Goal: Task Accomplishment & Management: Manage account settings

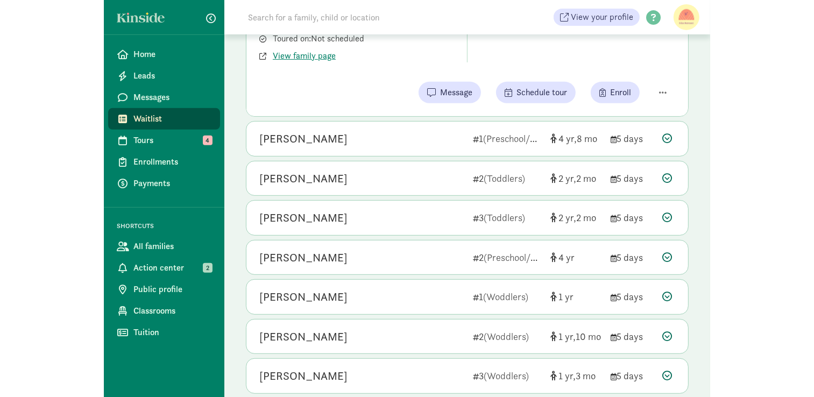
scroll to position [269, 0]
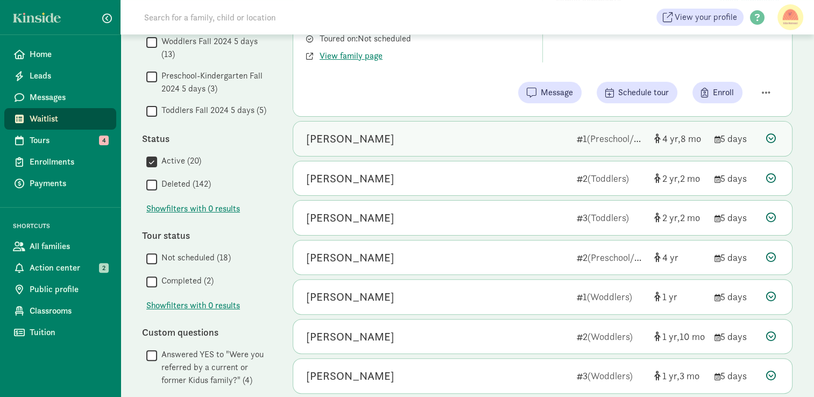
click at [595, 143] on span "(Preschool/Kindergarten)" at bounding box center [638, 138] width 102 height 12
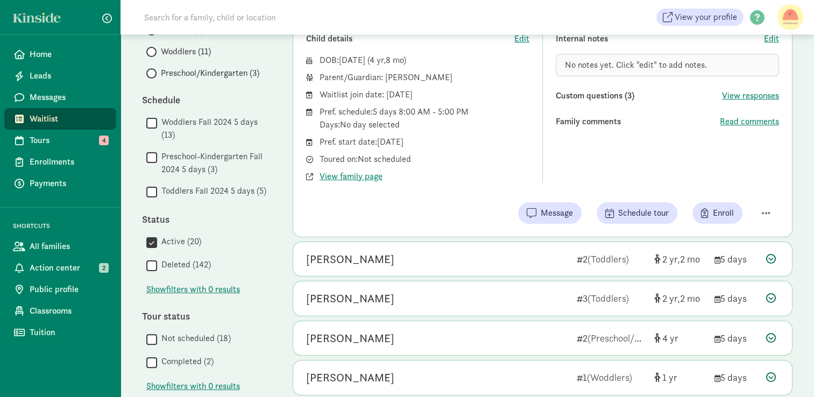
scroll to position [189, 0]
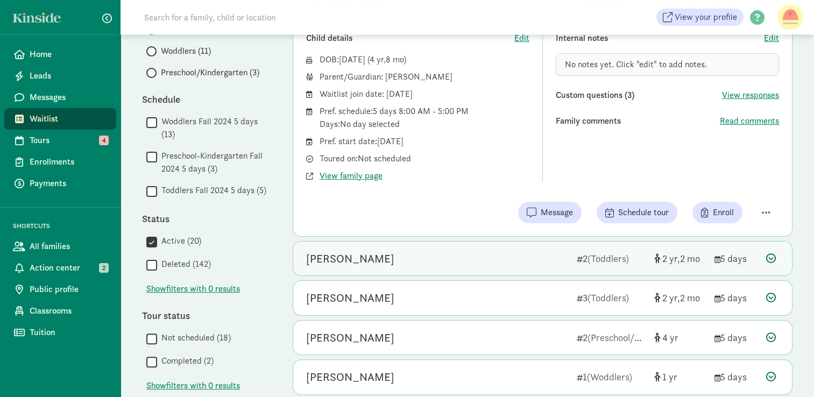
click at [532, 254] on div "Malakai Wedington" at bounding box center [437, 258] width 262 height 17
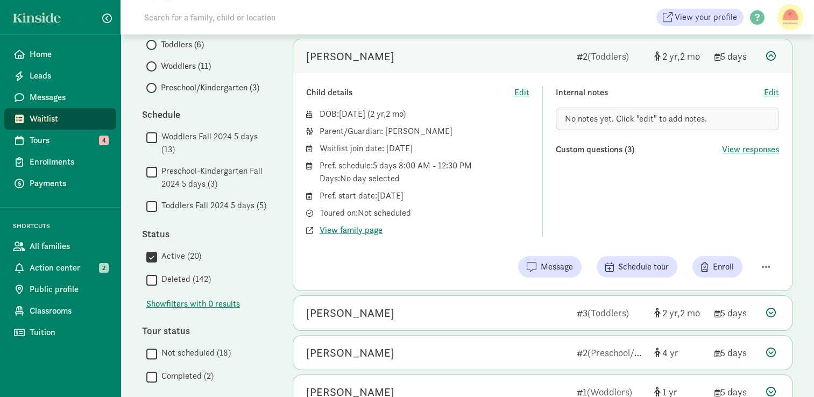
scroll to position [151, 0]
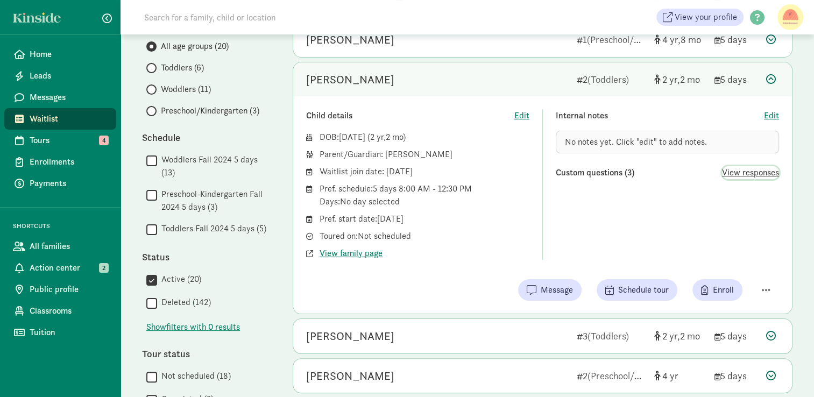
click at [606, 167] on span "View responses" at bounding box center [750, 172] width 57 height 13
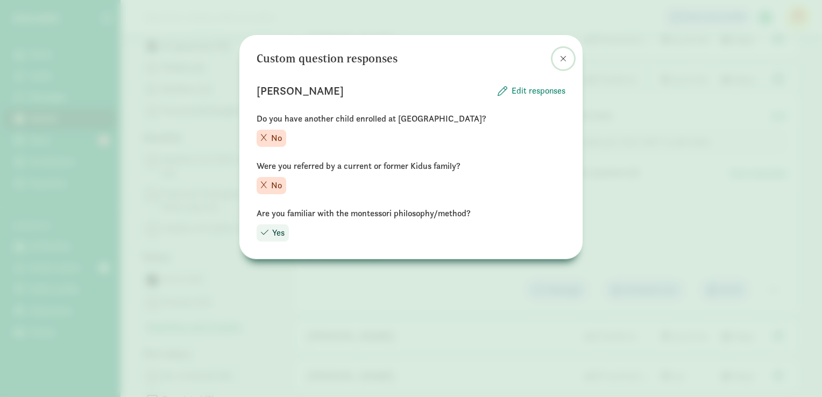
click at [564, 61] on span at bounding box center [563, 58] width 6 height 9
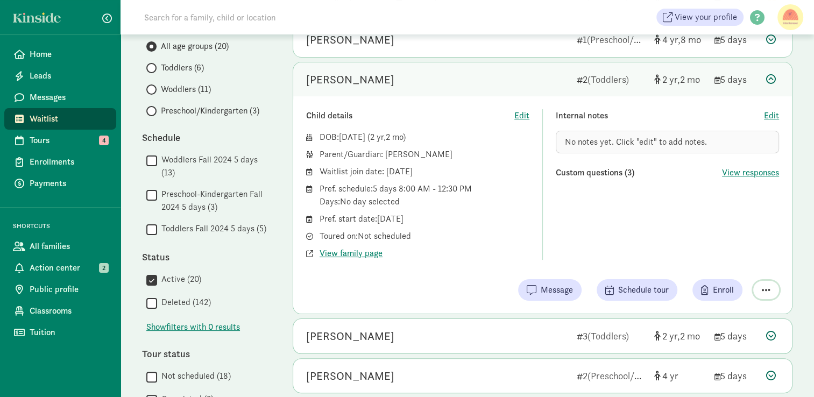
click at [606, 289] on span "button" at bounding box center [766, 290] width 9 height 10
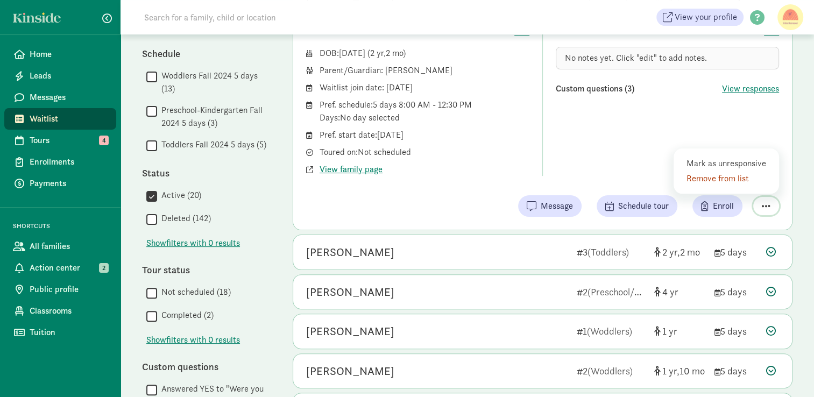
scroll to position [256, 0]
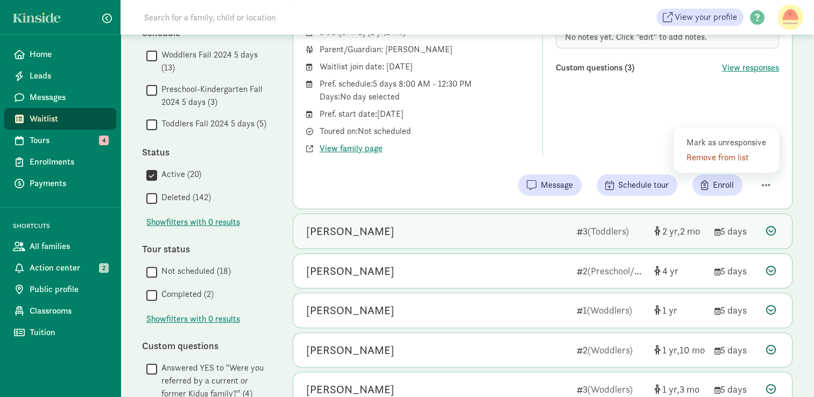
click at [468, 237] on div "[PERSON_NAME]" at bounding box center [437, 231] width 262 height 17
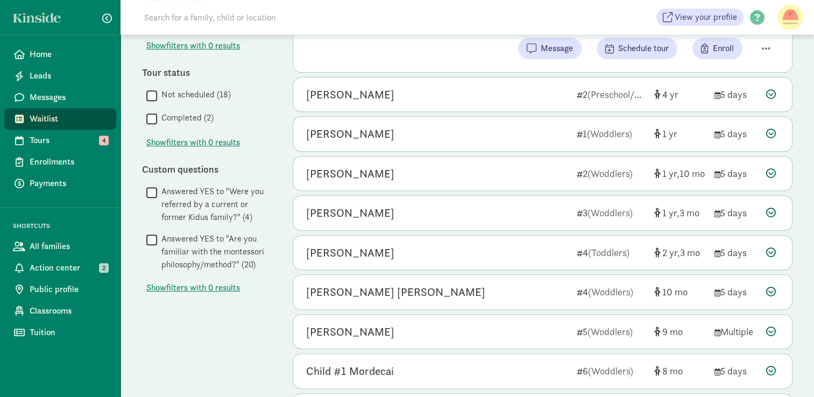
scroll to position [407, 0]
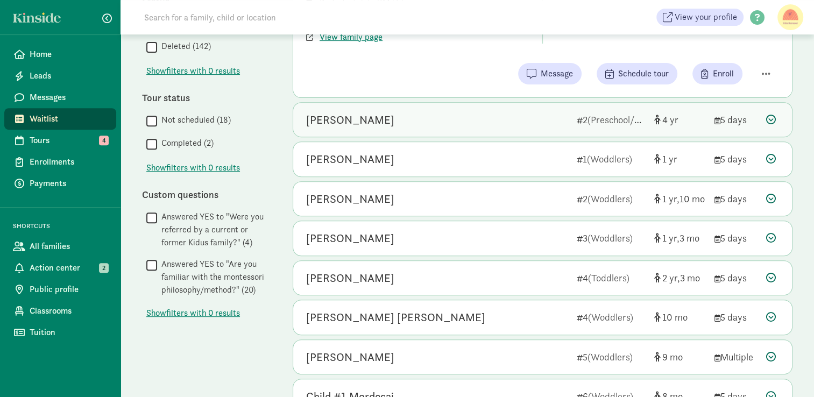
click at [484, 117] on div "[PERSON_NAME]" at bounding box center [437, 119] width 262 height 17
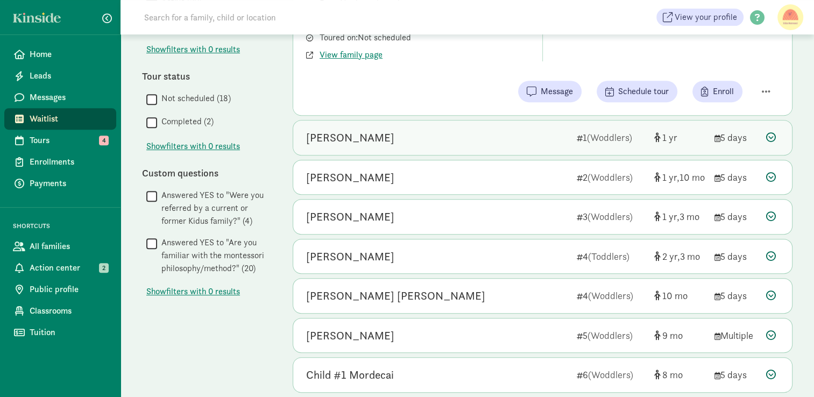
scroll to position [429, 0]
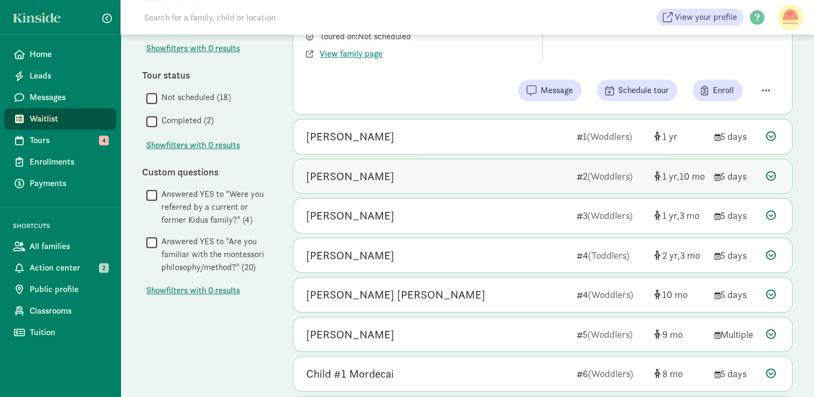
click at [507, 173] on div "[PERSON_NAME]" at bounding box center [437, 176] width 262 height 17
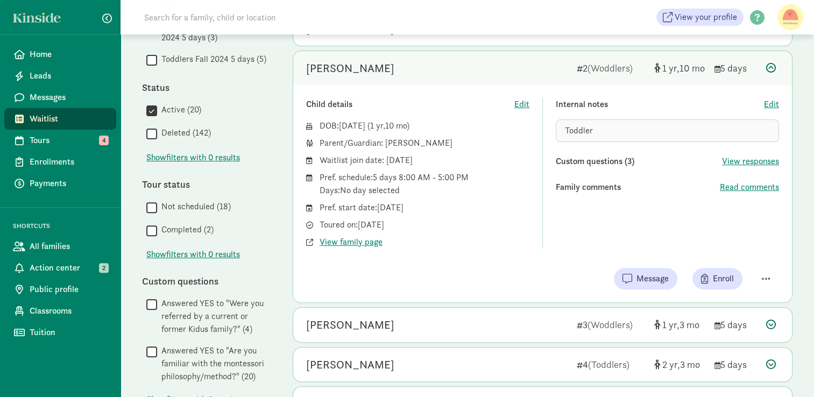
scroll to position [320, 0]
click at [606, 185] on span "Read comments" at bounding box center [749, 187] width 59 height 13
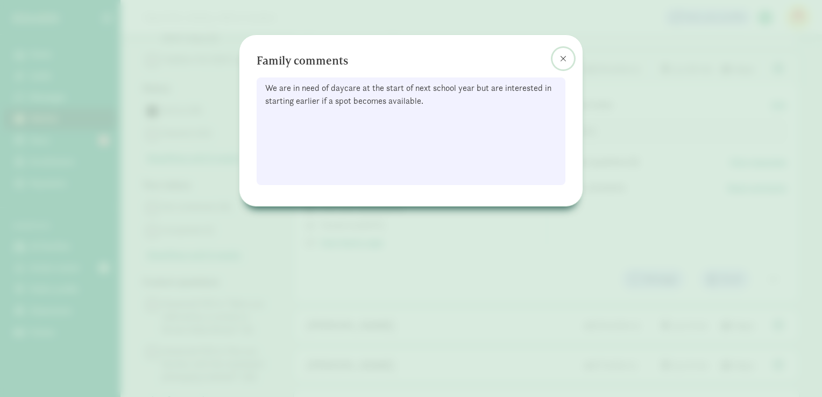
click at [565, 61] on span at bounding box center [563, 58] width 6 height 9
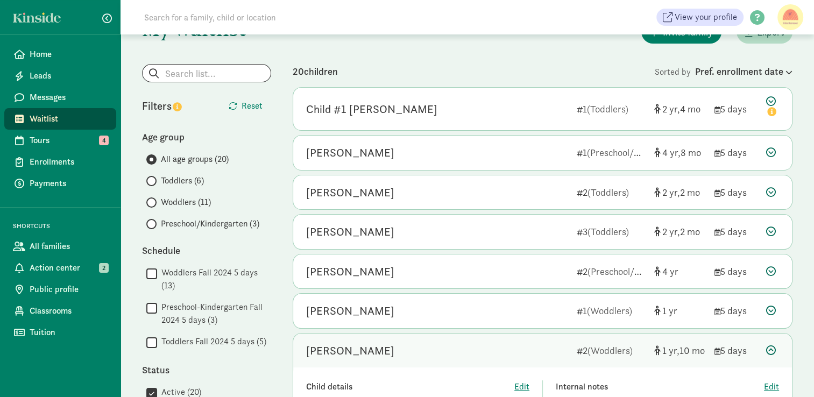
scroll to position [24, 0]
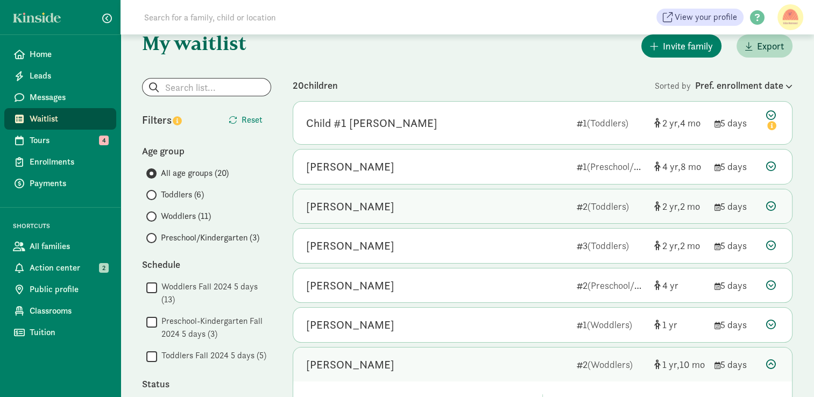
click at [606, 207] on span "(Toddlers)" at bounding box center [607, 206] width 41 height 12
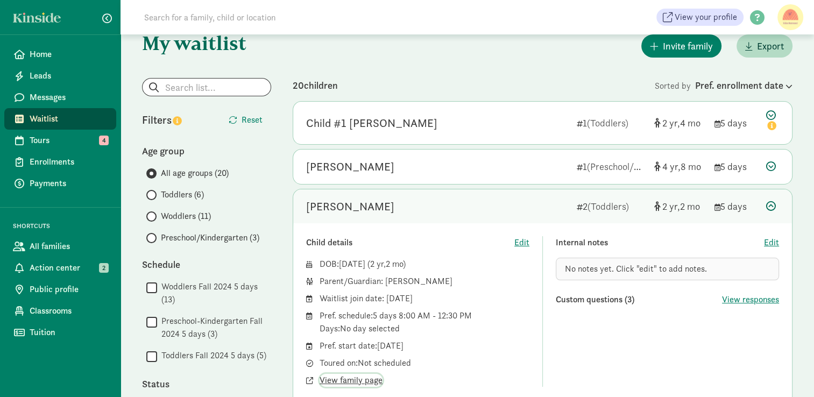
click at [376, 382] on span "View family page" at bounding box center [351, 380] width 63 height 13
click at [606, 18] on figure at bounding box center [790, 17] width 26 height 26
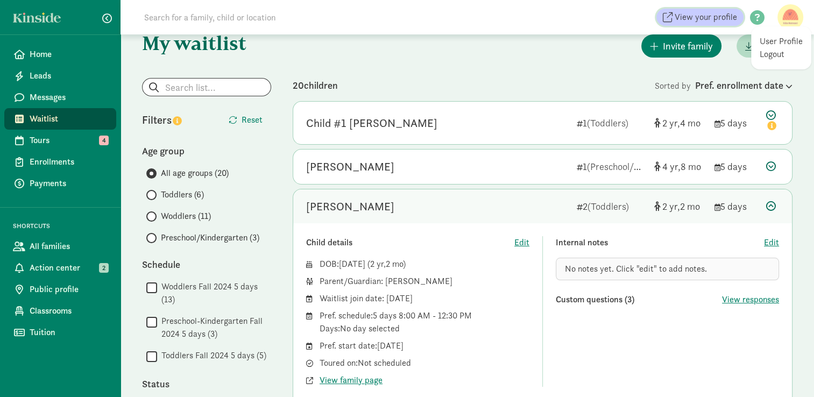
click at [606, 17] on span "View your profile" at bounding box center [706, 17] width 62 height 13
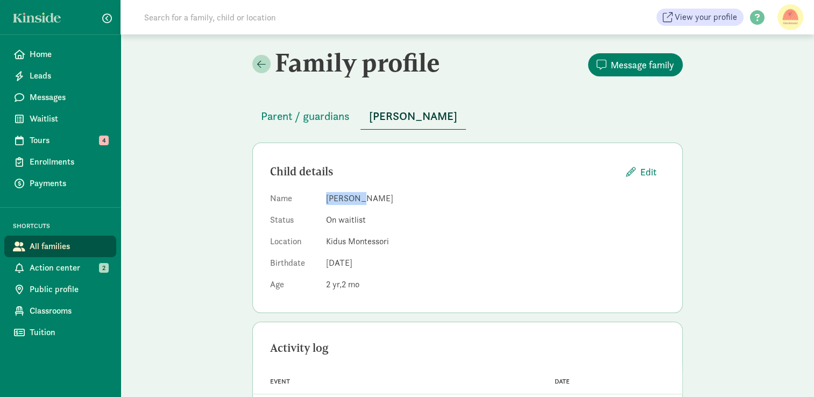
drag, startPoint x: 355, startPoint y: 199, endPoint x: 328, endPoint y: 198, distance: 26.9
click at [328, 198] on dd "[PERSON_NAME]" at bounding box center [495, 198] width 339 height 13
copy dd "Malakai"
click at [310, 117] on span "Parent / guardians" at bounding box center [305, 116] width 89 height 17
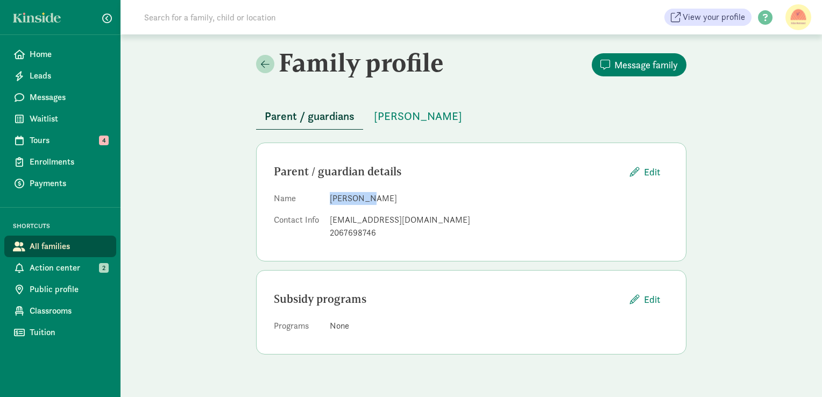
drag, startPoint x: 371, startPoint y: 199, endPoint x: 331, endPoint y: 198, distance: 39.3
click at [331, 198] on dd "Domonique Bolar" at bounding box center [499, 198] width 339 height 13
copy dd "Domonique"
drag, startPoint x: 435, startPoint y: 222, endPoint x: 331, endPoint y: 219, distance: 103.9
click at [331, 219] on div "domoniquerrose@gmail.com" at bounding box center [499, 220] width 339 height 13
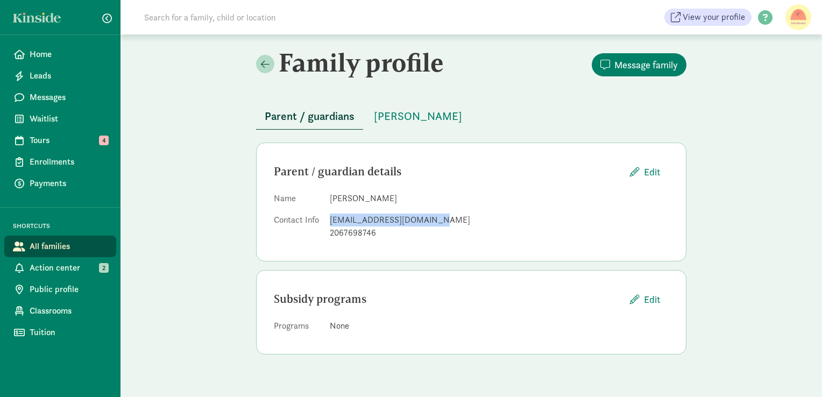
copy div "domoniquerrose@gmail.com"
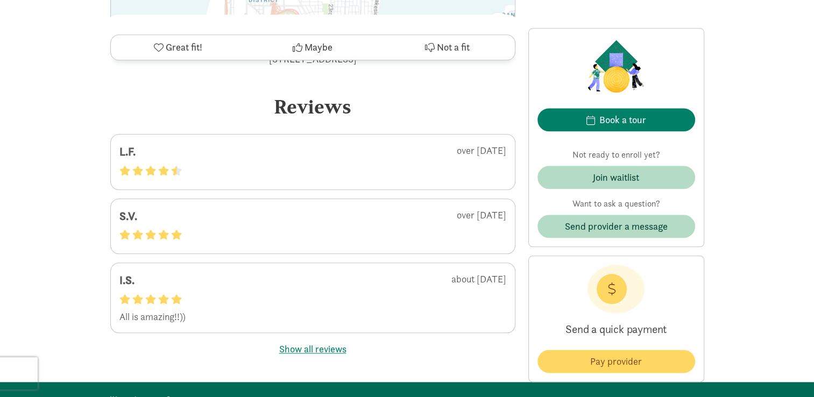
scroll to position [1169, 0]
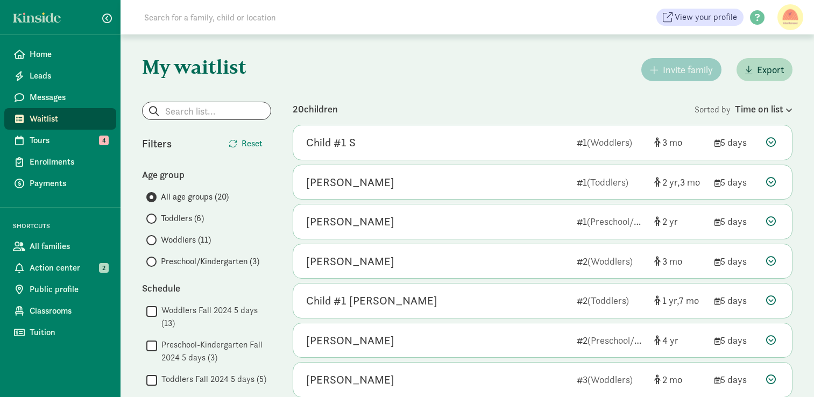
scroll to position [24, 0]
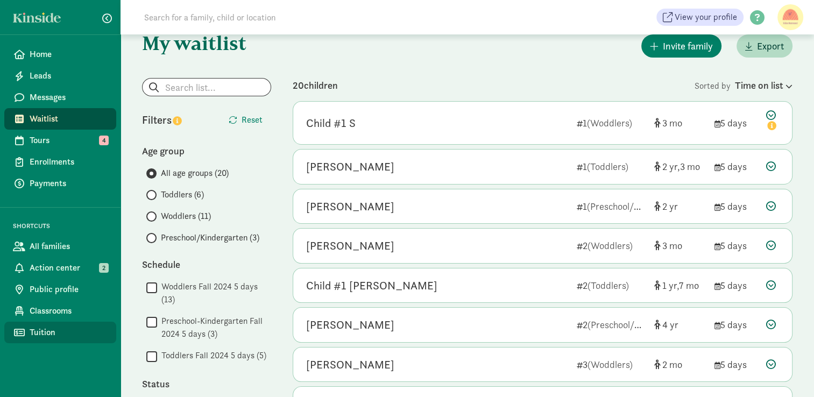
click at [63, 322] on link "Tuition" at bounding box center [60, 333] width 112 height 22
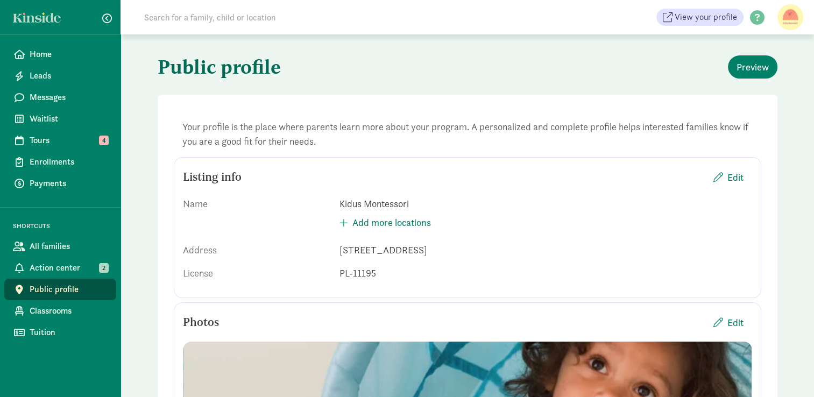
scroll to position [10, 0]
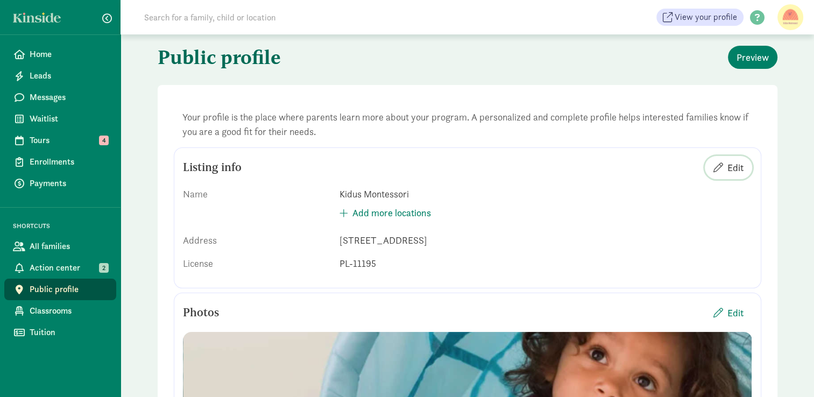
click at [725, 171] on span "Edit" at bounding box center [728, 167] width 30 height 15
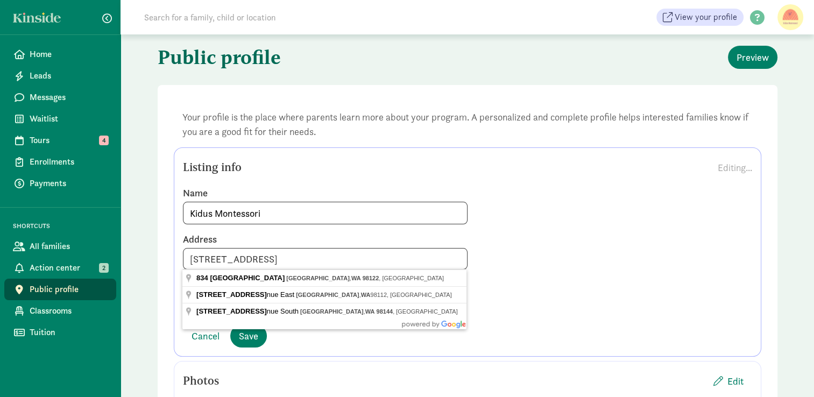
drag, startPoint x: 243, startPoint y: 259, endPoint x: 160, endPoint y: 256, distance: 83.5
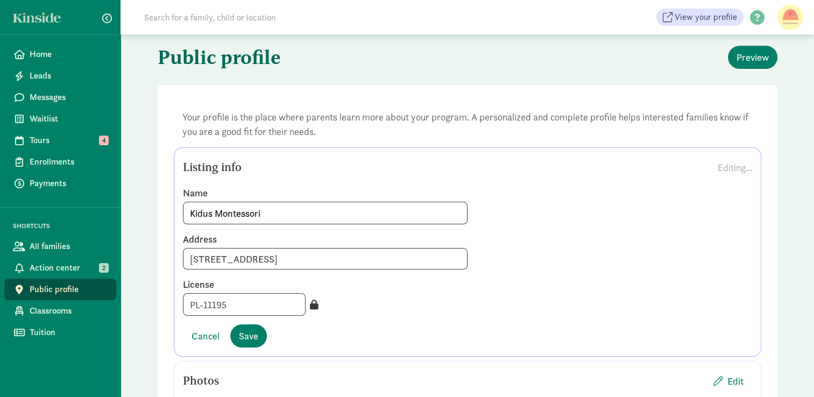
type input "[STREET_ADDRESS]"
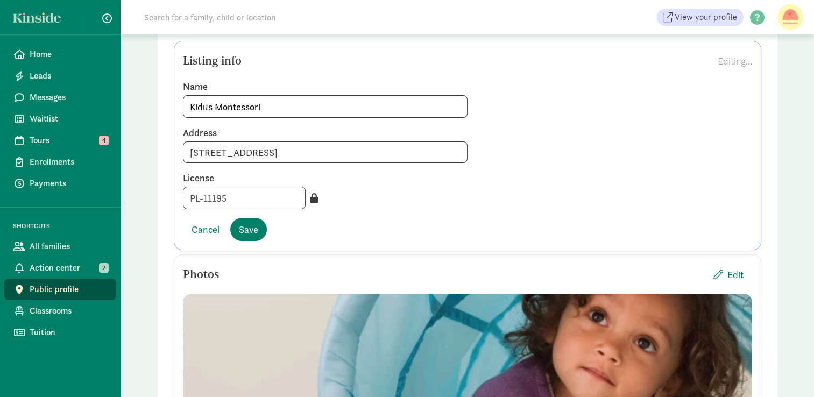
scroll to position [116, 0]
click at [260, 225] on button "Save" at bounding box center [248, 229] width 37 height 23
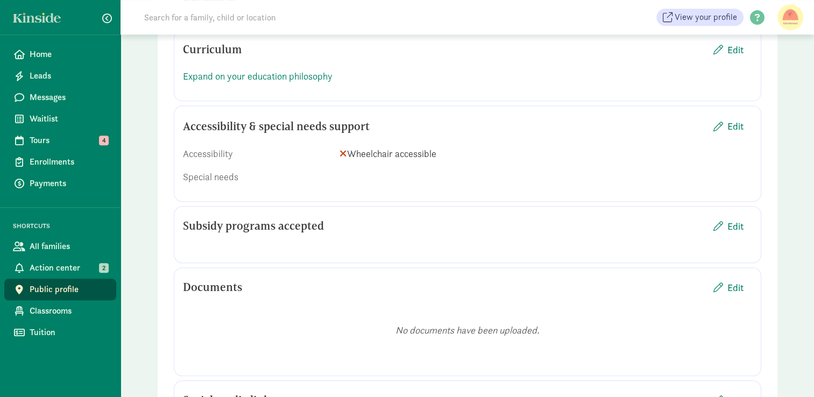
scroll to position [1115, 0]
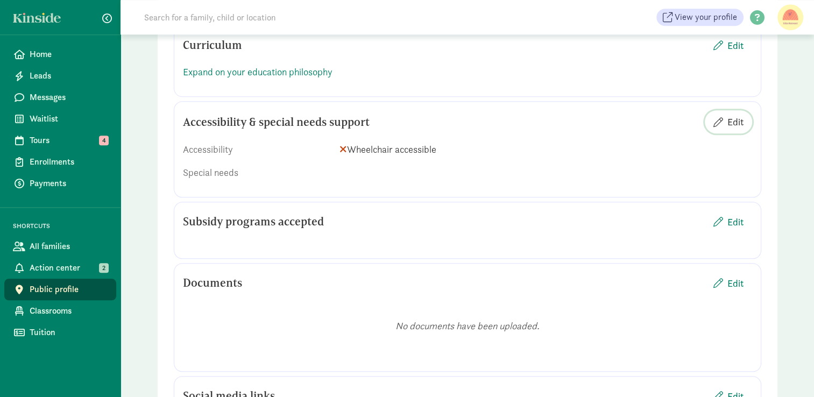
click at [720, 123] on span "button" at bounding box center [718, 122] width 10 height 10
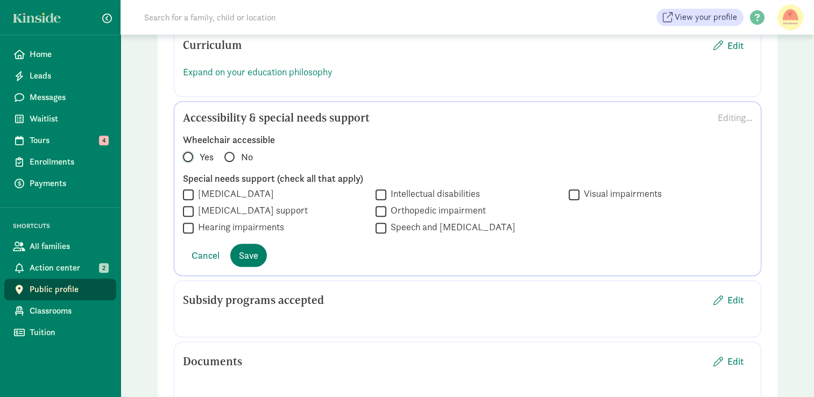
click at [186, 152] on input "Yes" at bounding box center [186, 151] width 7 height 7
radio input "true"
click at [245, 253] on span "Save" at bounding box center [248, 255] width 19 height 15
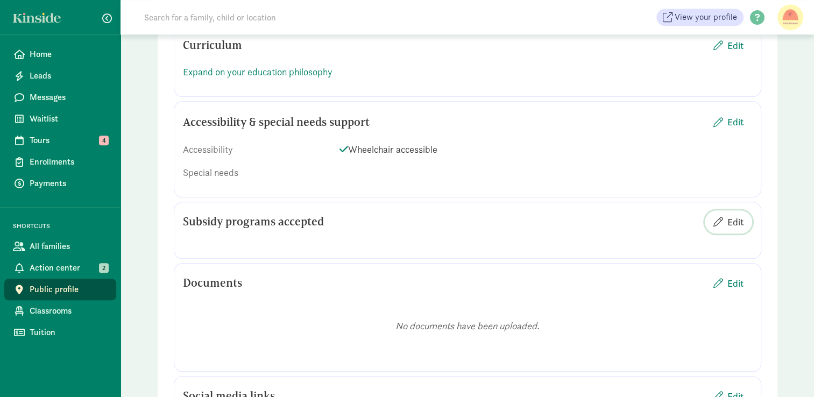
click at [727, 217] on span "Edit" at bounding box center [735, 222] width 16 height 15
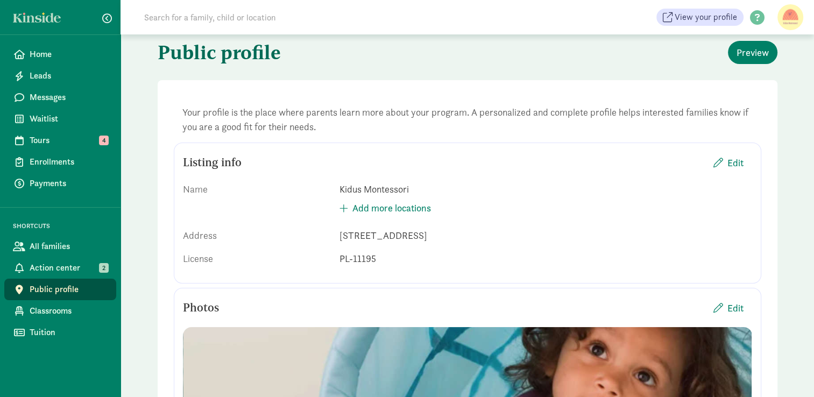
scroll to position [0, 0]
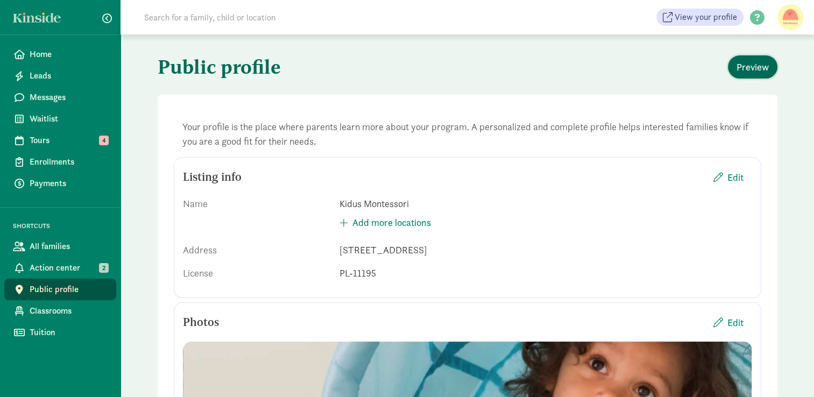
click at [762, 71] on span "Preview" at bounding box center [753, 67] width 32 height 15
click at [67, 114] on span "Waitlist" at bounding box center [69, 118] width 78 height 13
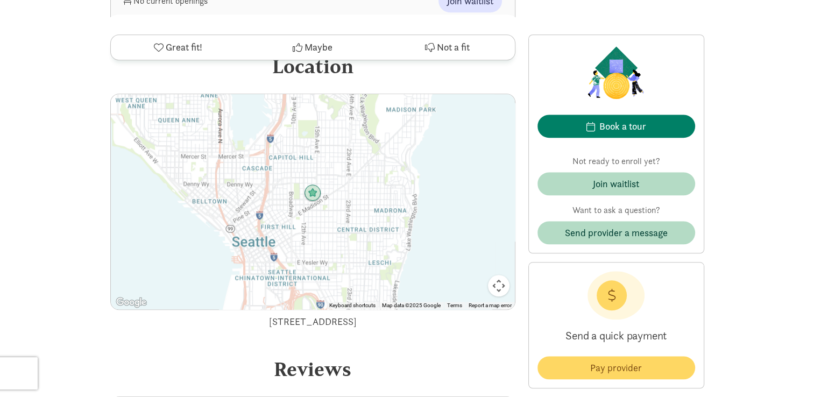
scroll to position [912, 0]
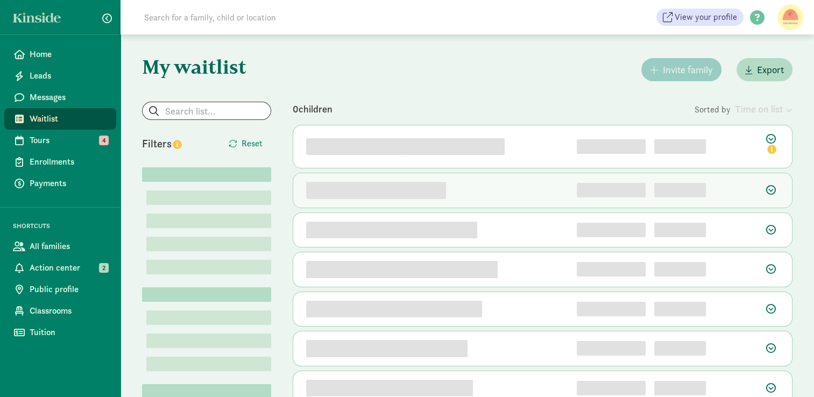
click at [529, 207] on div "e9to6szp5b7l8nw6 undefined 2" at bounding box center [542, 190] width 499 height 34
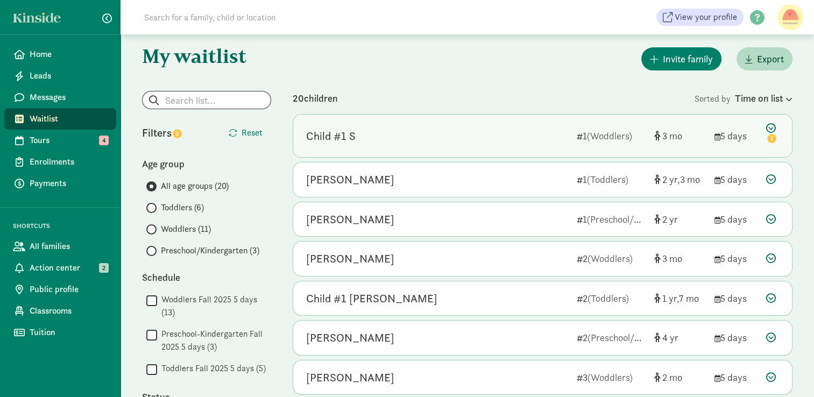
scroll to position [11, 0]
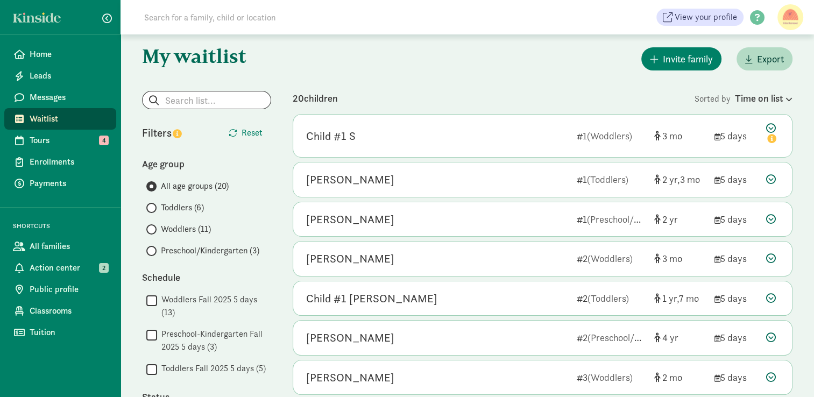
click at [761, 100] on div "Time on list" at bounding box center [764, 98] width 58 height 15
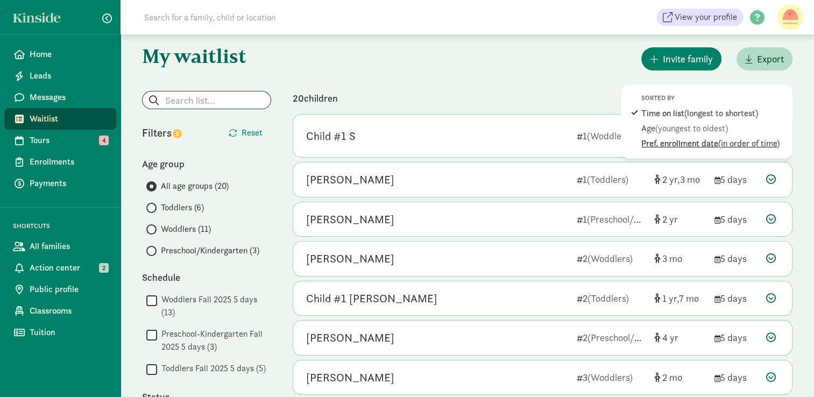
click at [705, 141] on div "Pref. enrollment date (in order of time)" at bounding box center [713, 143] width 145 height 13
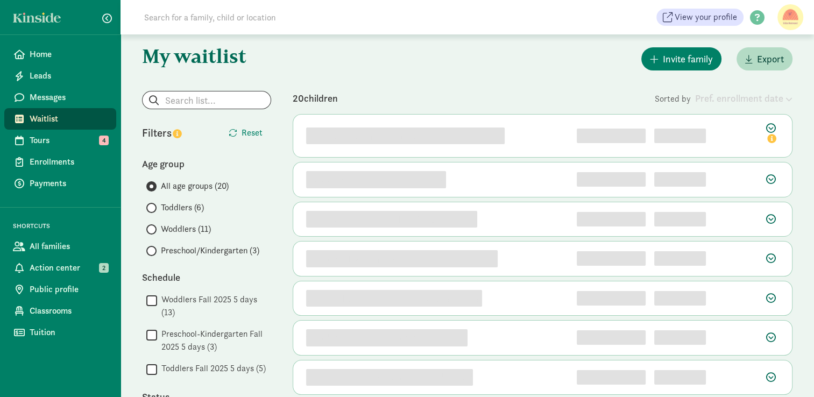
scroll to position [0, 0]
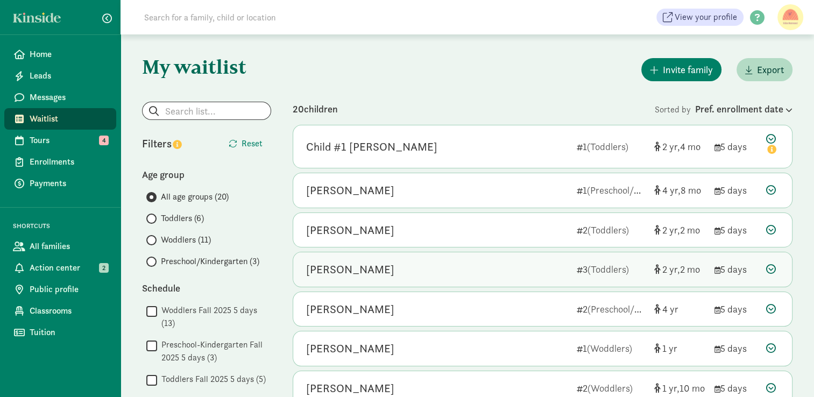
click at [578, 271] on icon at bounding box center [580, 270] width 6 height 7
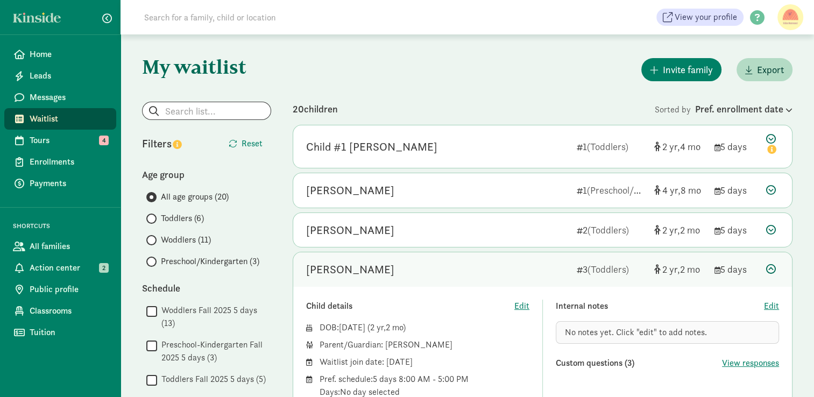
click at [577, 270] on icon at bounding box center [580, 270] width 6 height 7
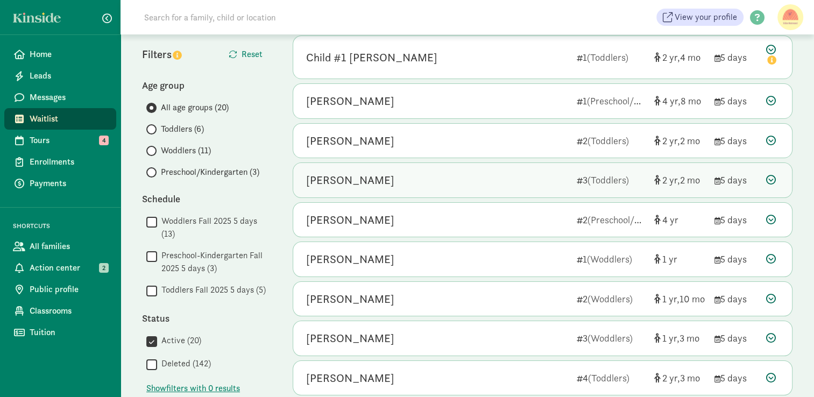
scroll to position [94, 0]
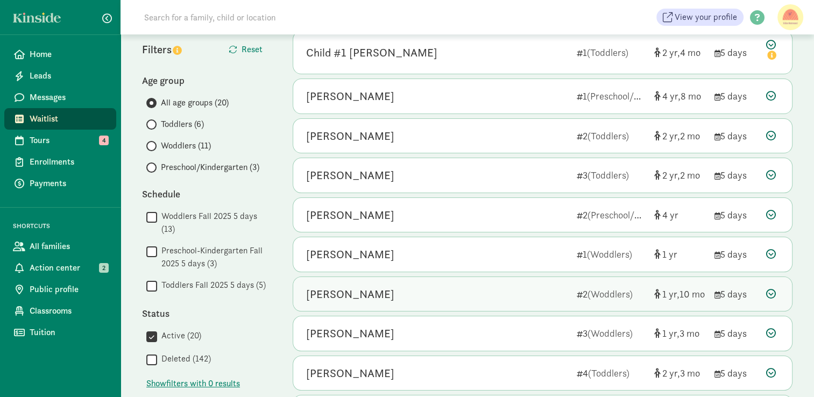
click at [577, 292] on icon at bounding box center [580, 295] width 6 height 7
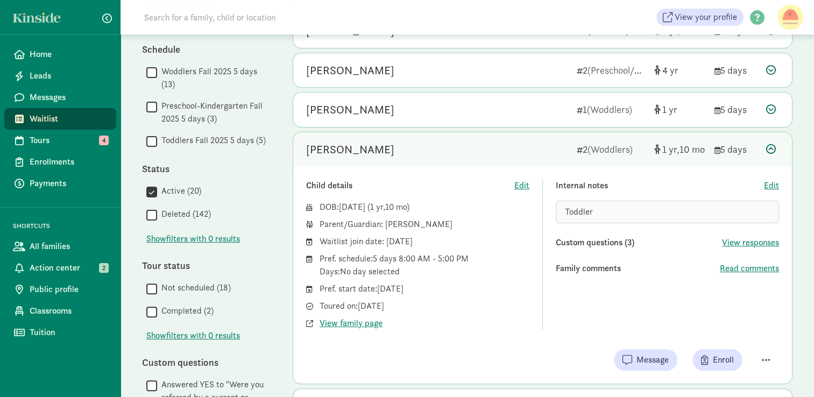
scroll to position [243, 0]
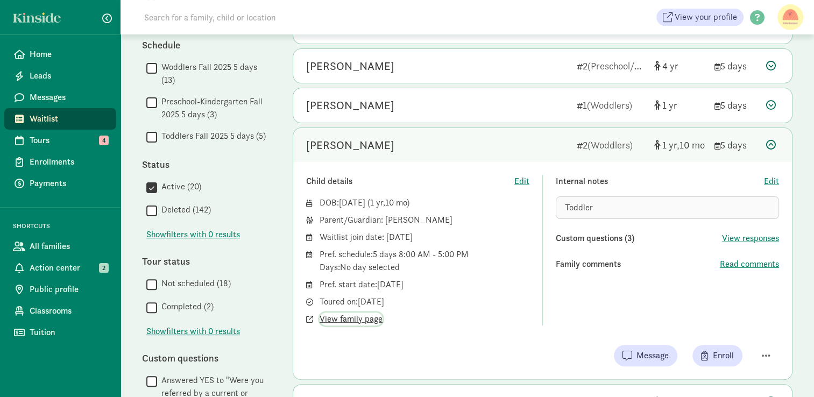
click at [352, 317] on span "View family page" at bounding box center [351, 319] width 63 height 13
click at [776, 181] on span "Edit" at bounding box center [771, 181] width 15 height 13
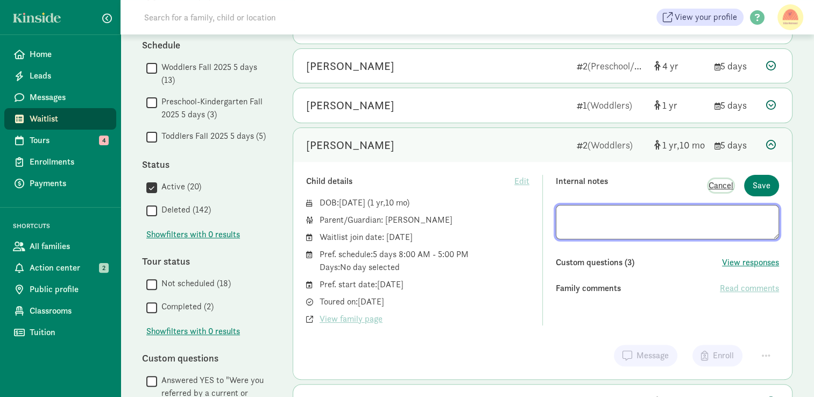
click at [730, 185] on span "Cancel" at bounding box center [721, 185] width 25 height 13
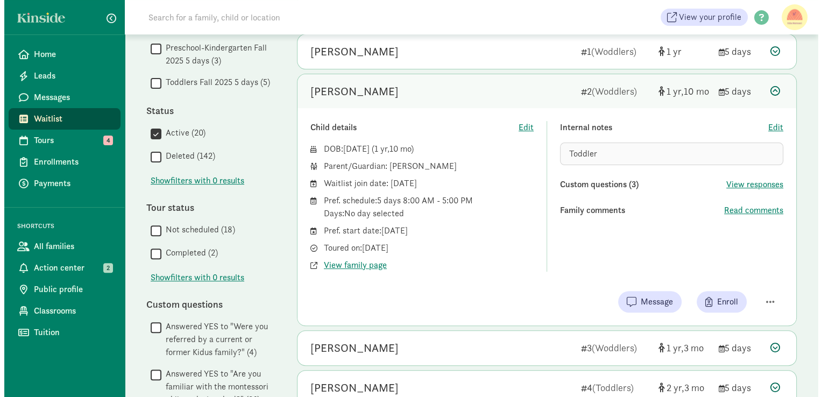
scroll to position [303, 0]
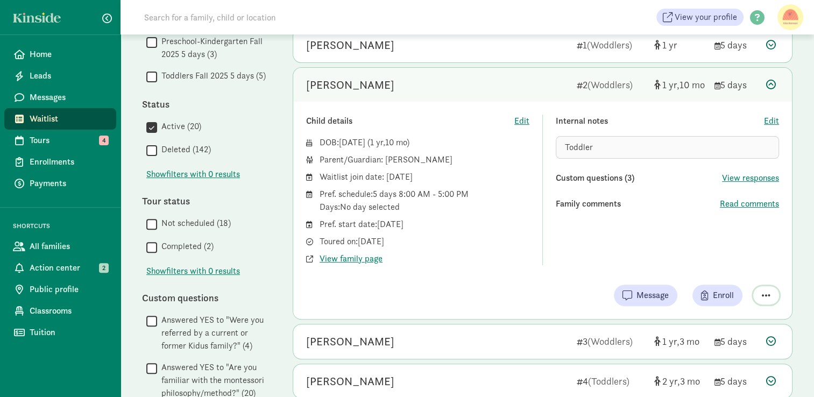
click at [767, 294] on span "button" at bounding box center [766, 296] width 9 height 10
click at [739, 270] on div "Remove from list" at bounding box center [727, 267] width 83 height 13
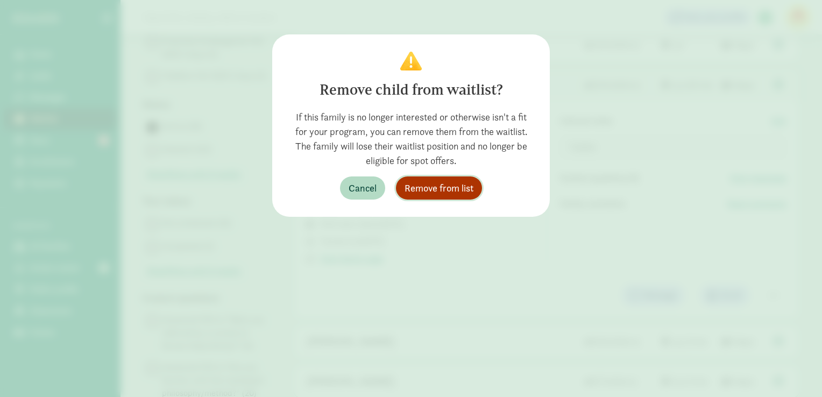
click at [441, 184] on span "Remove from list" at bounding box center [439, 188] width 69 height 15
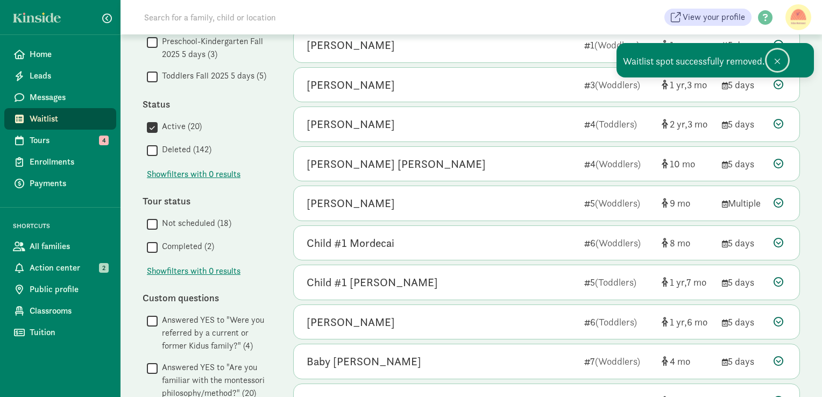
click at [777, 61] on span at bounding box center [777, 61] width 6 height 9
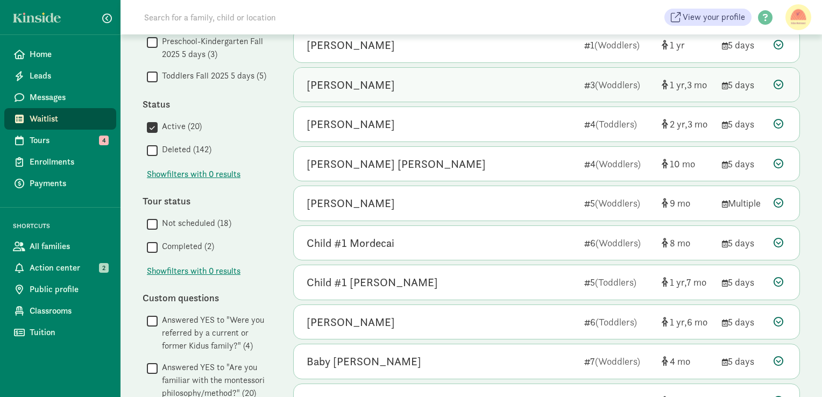
click at [556, 87] on div "Naomi Dulken" at bounding box center [441, 84] width 269 height 17
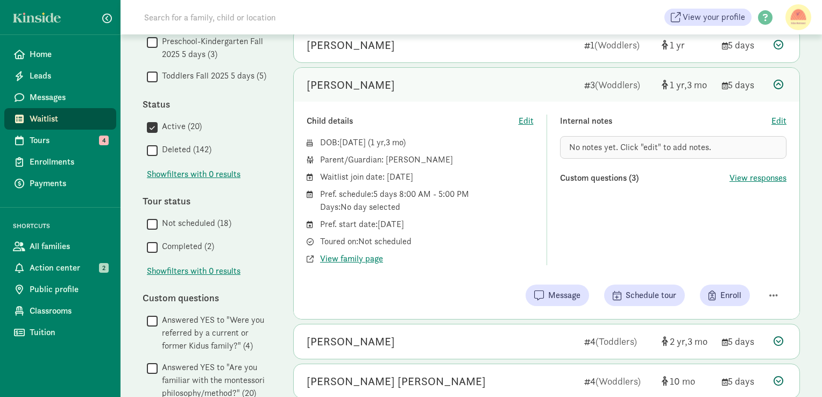
drag, startPoint x: 438, startPoint y: 160, endPoint x: 385, endPoint y: 160, distance: 52.7
click at [385, 160] on div "Parent/Guardian: Sydney Gordon" at bounding box center [427, 159] width 214 height 13
copy div "Sydney Gordon"
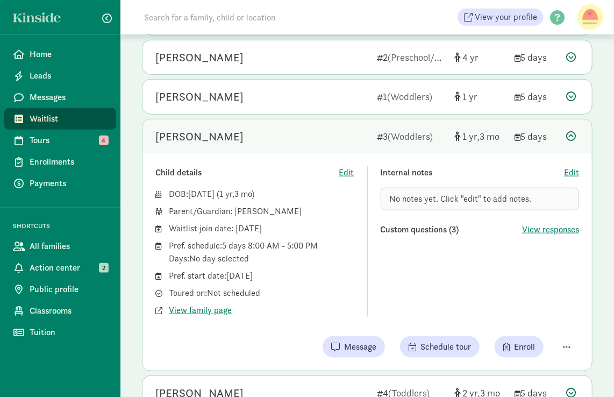
click at [578, 133] on div at bounding box center [573, 136] width 13 height 15
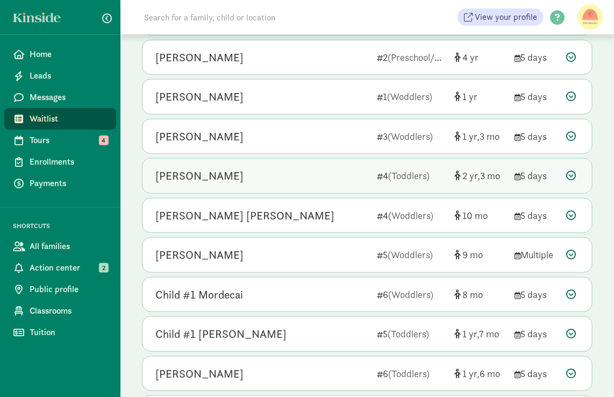
click at [358, 173] on div "Daphne Barber" at bounding box center [261, 175] width 213 height 17
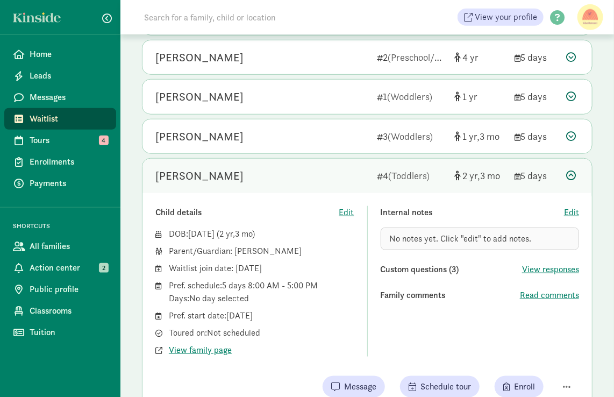
click at [365, 208] on div "Child details Edit DOB: Apr 20, 2023 ( 2 3 ) Parent/Guardian: Sophia Jeannot Wa…" at bounding box center [367, 281] width 424 height 151
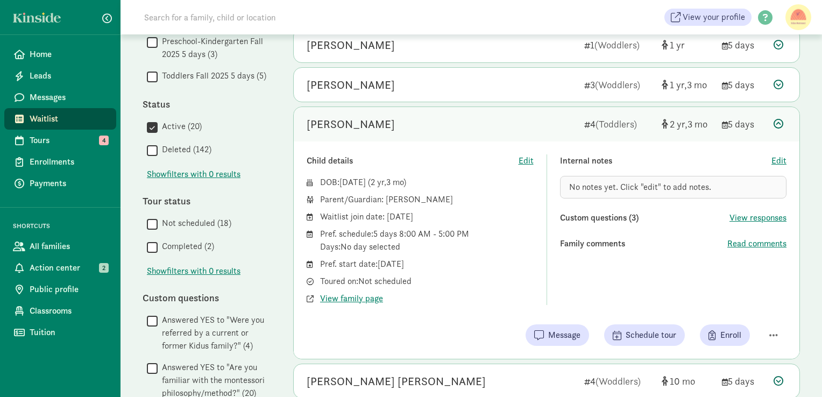
click at [700, 253] on div "Internal notes Edit No notes yet. Click "edit" to add notes. Custom questions (…" at bounding box center [673, 229] width 227 height 151
click at [484, 270] on div "DOB: Apr 20, 2023 ( 2 3 ) Parent/Guardian: Sophia Jeannot Waitlist join date: J…" at bounding box center [420, 240] width 227 height 129
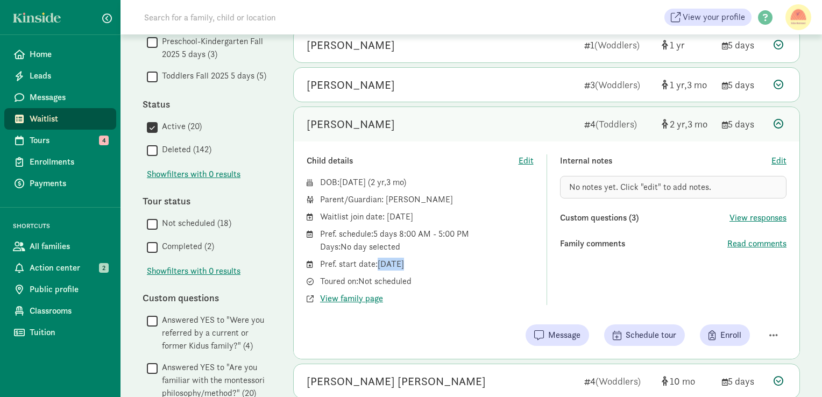
click at [484, 270] on div "DOB: Apr 20, 2023 ( 2 3 ) Parent/Guardian: Sophia Jeannot Waitlist join date: J…" at bounding box center [420, 240] width 227 height 129
click at [494, 327] on div "Message Schedule tour Enroll" at bounding box center [547, 335] width 480 height 22
click at [268, 100] on div "Status" at bounding box center [207, 104] width 129 height 15
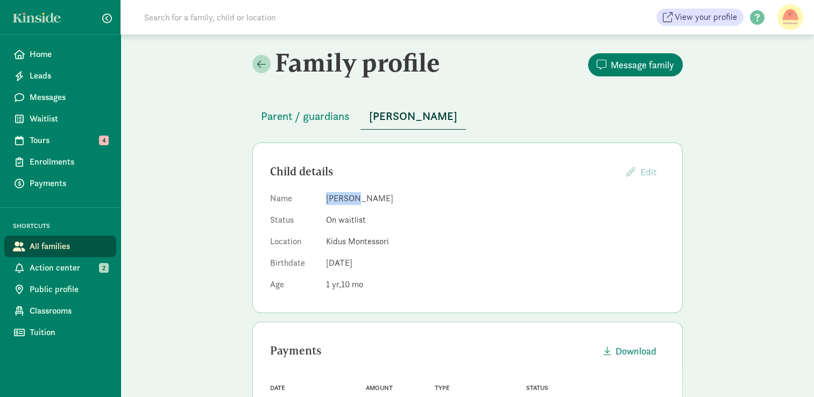
drag, startPoint x: 356, startPoint y: 197, endPoint x: 325, endPoint y: 196, distance: 30.7
click at [326, 196] on dd "[PERSON_NAME]" at bounding box center [495, 198] width 339 height 13
copy dd "[PERSON_NAME]"
click at [312, 122] on span "Parent / guardians" at bounding box center [305, 116] width 89 height 17
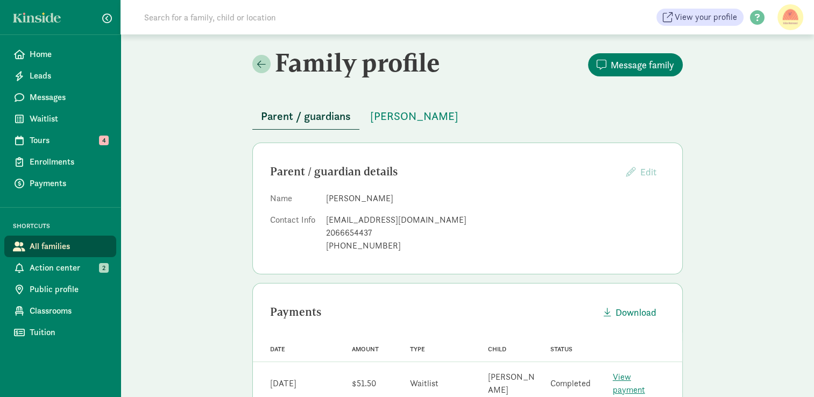
drag, startPoint x: 393, startPoint y: 197, endPoint x: 327, endPoint y: 197, distance: 66.2
click at [327, 197] on dd "[PERSON_NAME]" at bounding box center [495, 198] width 339 height 13
copy dd "[PERSON_NAME]"
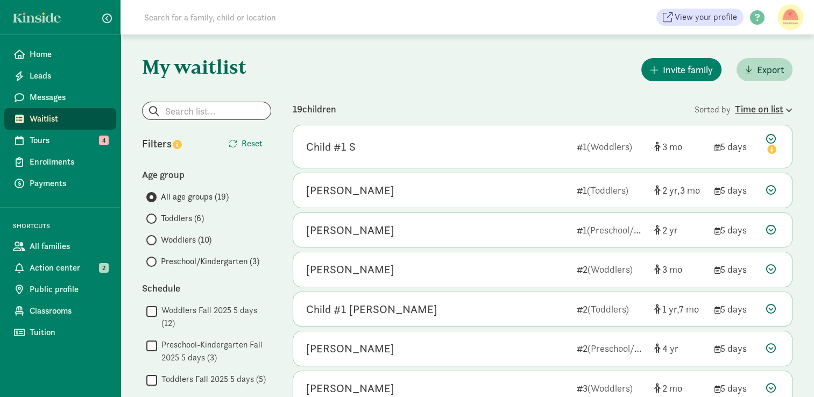
click at [743, 114] on div "Time on list" at bounding box center [764, 109] width 58 height 15
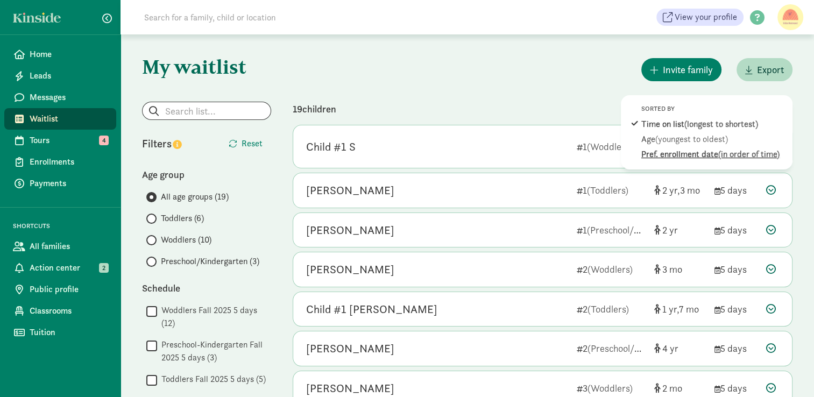
click at [712, 150] on div "Pref. enrollment date (in order of time)" at bounding box center [713, 154] width 145 height 13
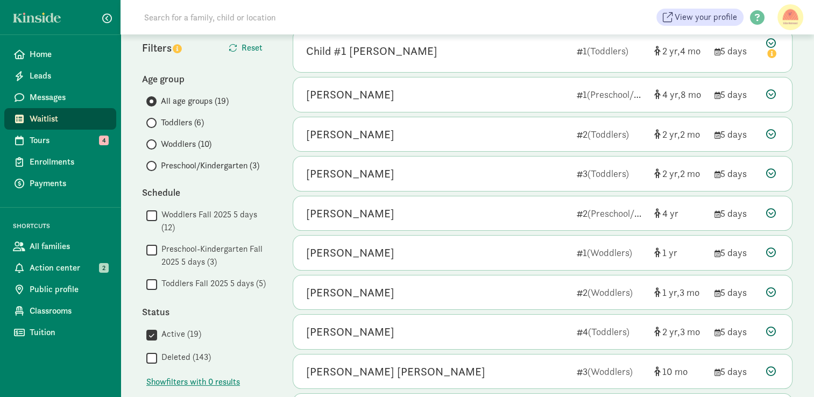
scroll to position [96, 0]
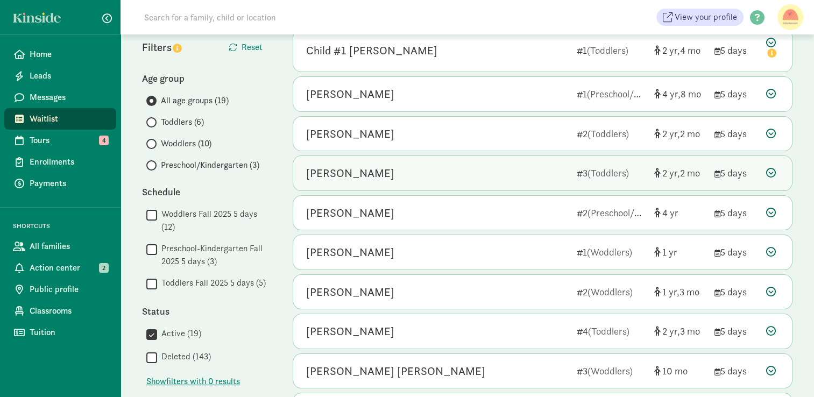
click at [482, 168] on div "[PERSON_NAME]" at bounding box center [437, 173] width 262 height 17
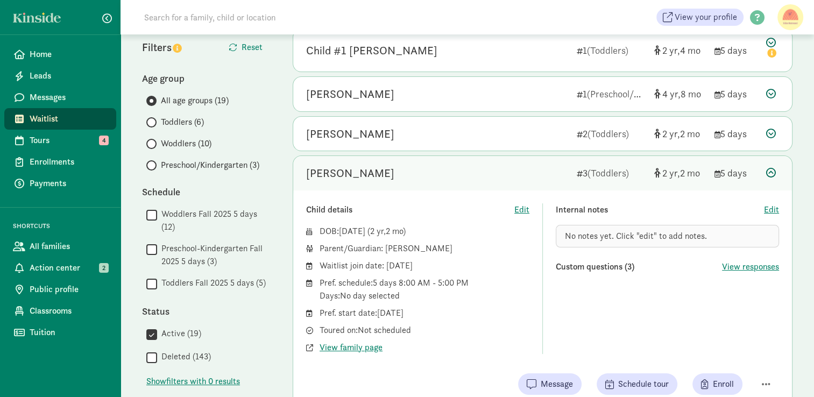
drag, startPoint x: 377, startPoint y: 174, endPoint x: 313, endPoint y: 173, distance: 64.0
click at [313, 173] on div "[PERSON_NAME]" at bounding box center [437, 173] width 262 height 17
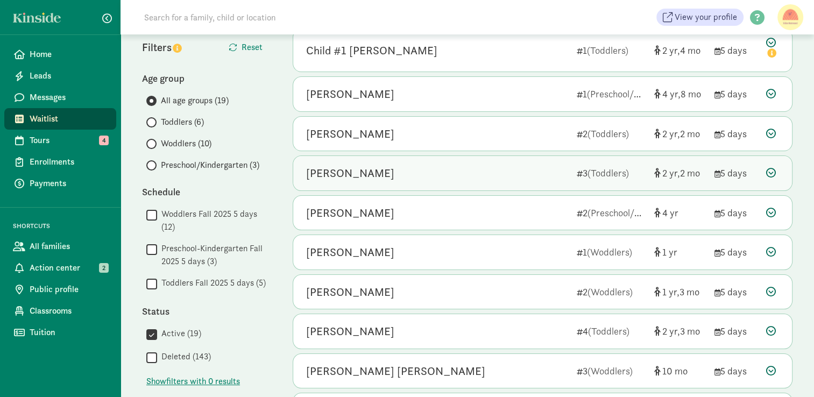
click at [398, 169] on div "[PERSON_NAME]" at bounding box center [437, 173] width 262 height 17
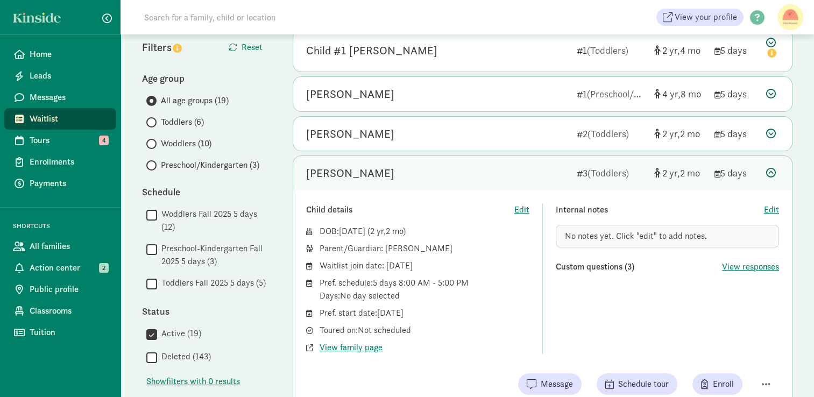
drag, startPoint x: 456, startPoint y: 248, endPoint x: 385, endPoint y: 246, distance: 71.0
click at [385, 246] on div "Parent/Guardian: Nicholas Lampert" at bounding box center [425, 248] width 210 height 13
copy div "Nicholas Lampert"
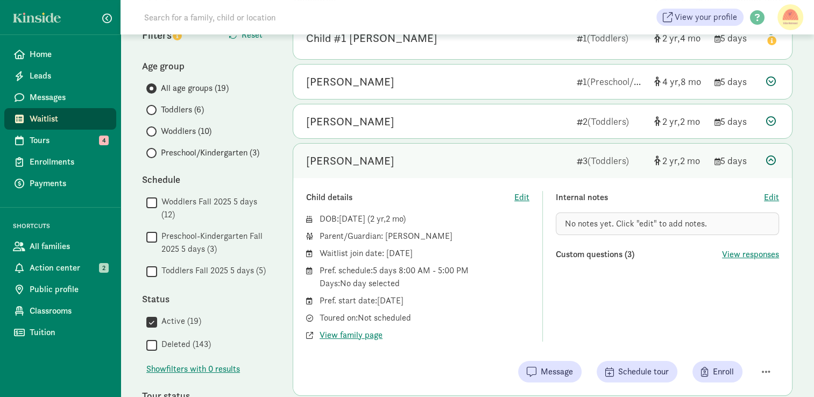
scroll to position [109, 0]
click at [491, 161] on div "Ares Lampert" at bounding box center [437, 160] width 262 height 17
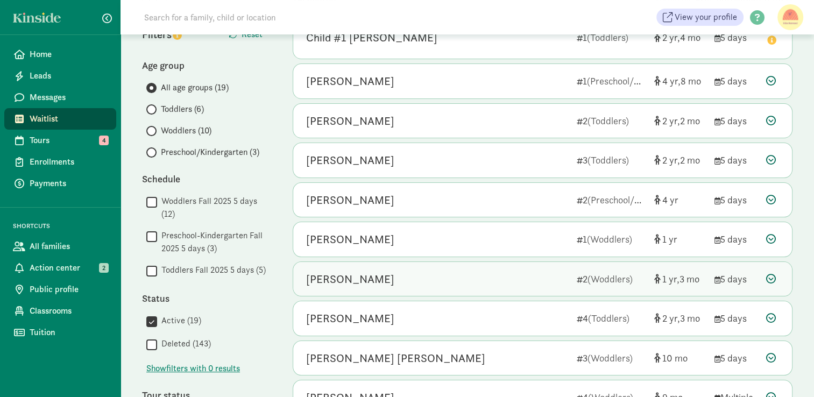
click at [639, 282] on div "2 (Woddlers)" at bounding box center [611, 279] width 69 height 15
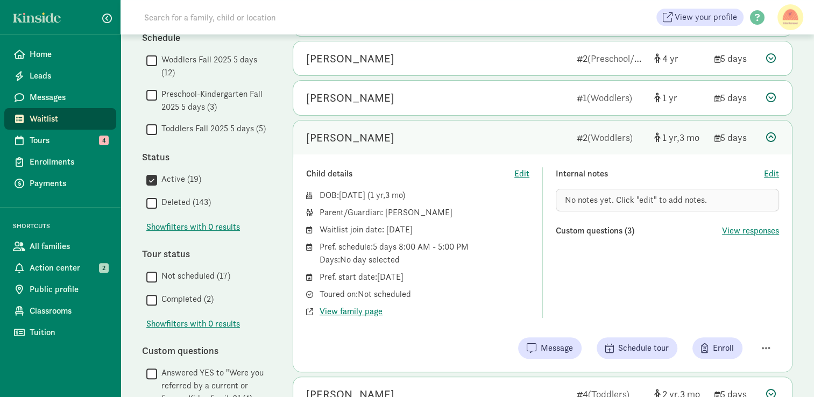
scroll to position [250, 0]
click at [367, 315] on span "View family page" at bounding box center [351, 312] width 63 height 13
click at [537, 139] on div "[PERSON_NAME]" at bounding box center [437, 138] width 262 height 17
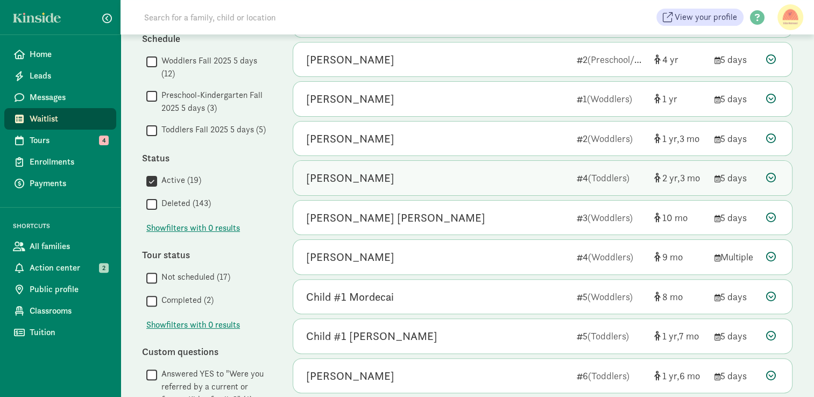
click at [529, 174] on div "Daphne Barber" at bounding box center [437, 177] width 262 height 17
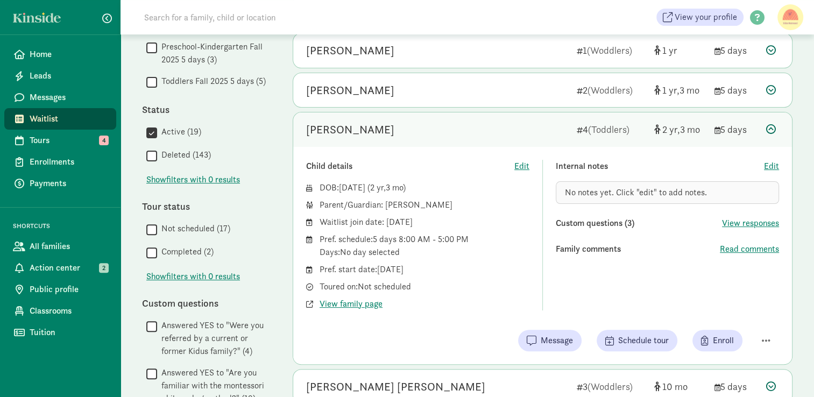
scroll to position [299, 0]
click at [370, 305] on span "View family page" at bounding box center [351, 303] width 63 height 13
click at [519, 123] on div "Daphne Barber" at bounding box center [437, 129] width 262 height 17
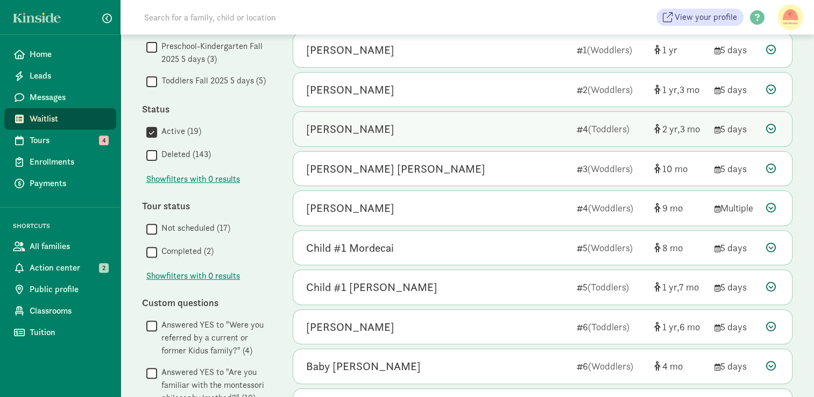
click at [538, 126] on div "Daphne Barber" at bounding box center [437, 129] width 262 height 17
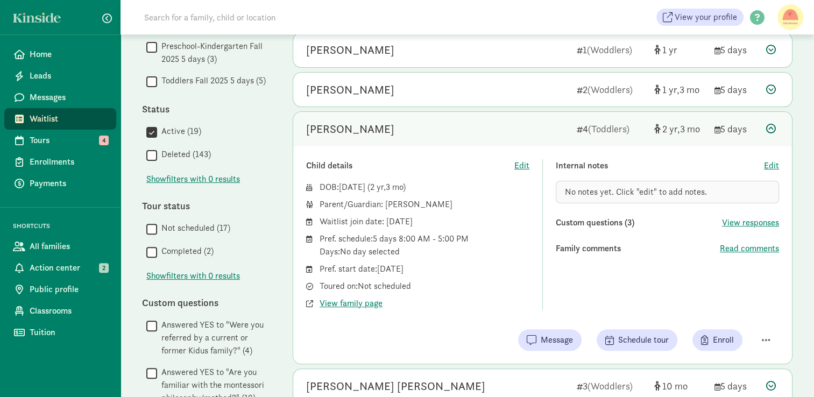
click at [497, 130] on div "Daphne Barber" at bounding box center [437, 129] width 262 height 17
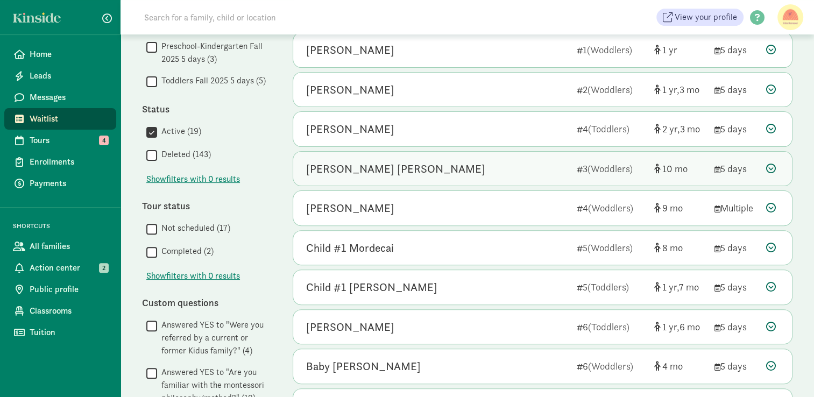
click at [500, 169] on div "Jasper James Krone-Wolf" at bounding box center [437, 168] width 262 height 17
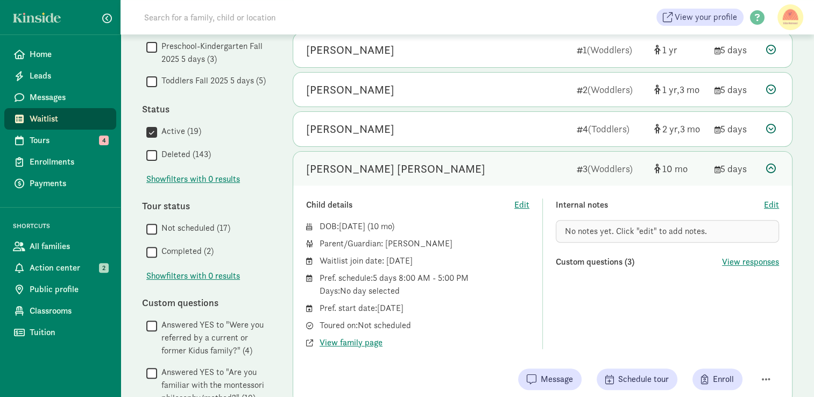
click at [466, 167] on div "Jasper James Krone-Wolf" at bounding box center [437, 168] width 262 height 17
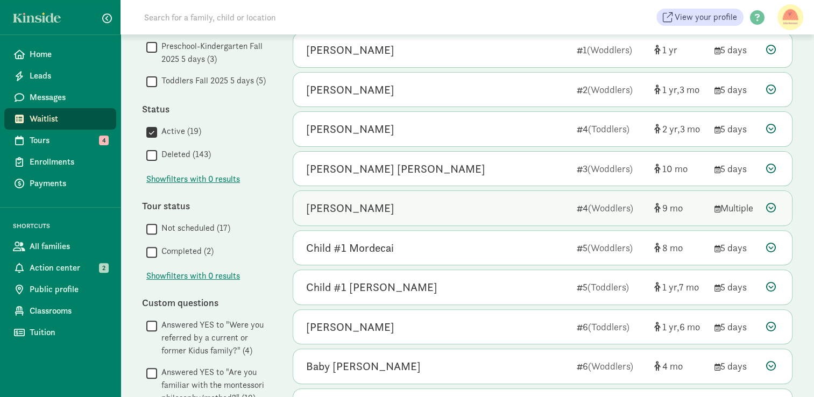
click at [461, 210] on div "June Morton" at bounding box center [437, 208] width 262 height 17
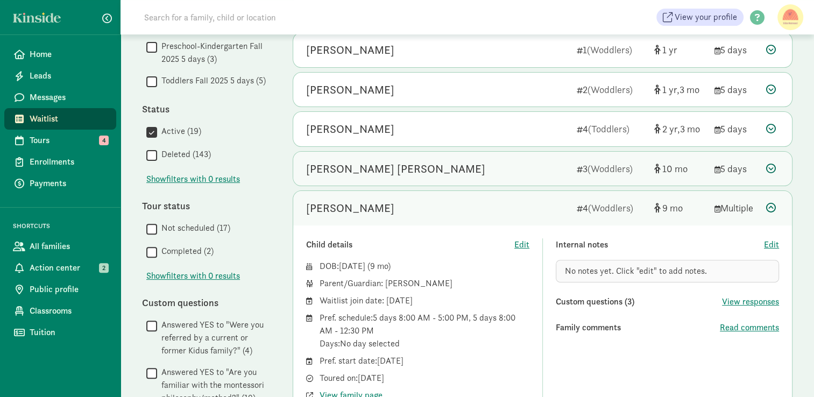
click at [456, 161] on div "Jasper James Krone-Wolf" at bounding box center [437, 168] width 262 height 17
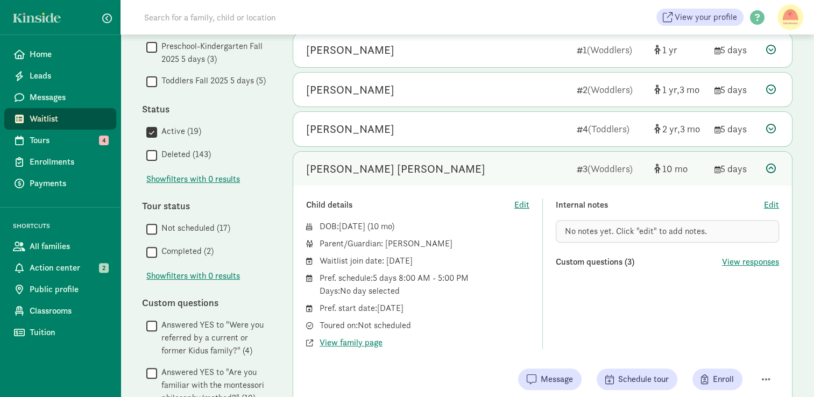
click at [470, 162] on div "[PERSON_NAME] [PERSON_NAME]" at bounding box center [437, 168] width 262 height 17
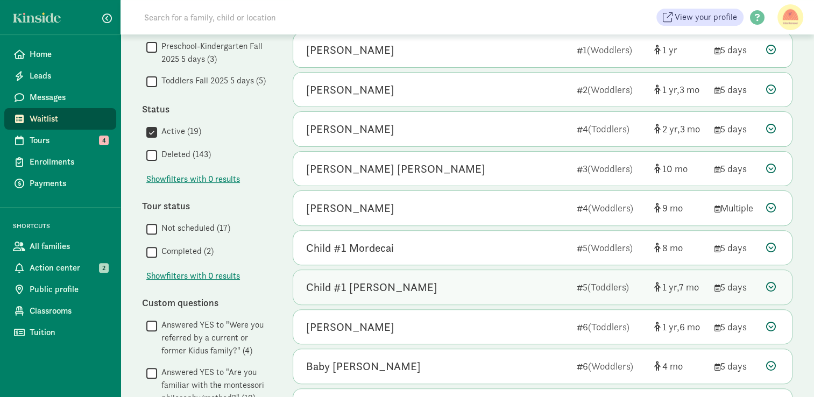
click at [476, 279] on div "Child #1 Swick" at bounding box center [437, 287] width 262 height 17
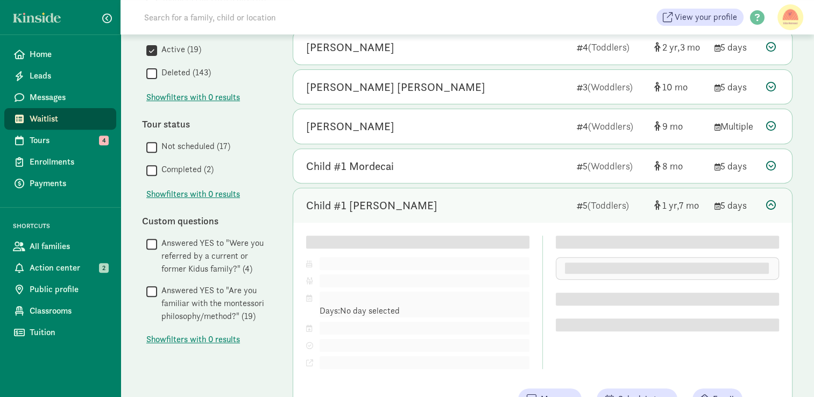
scroll to position [391, 0]
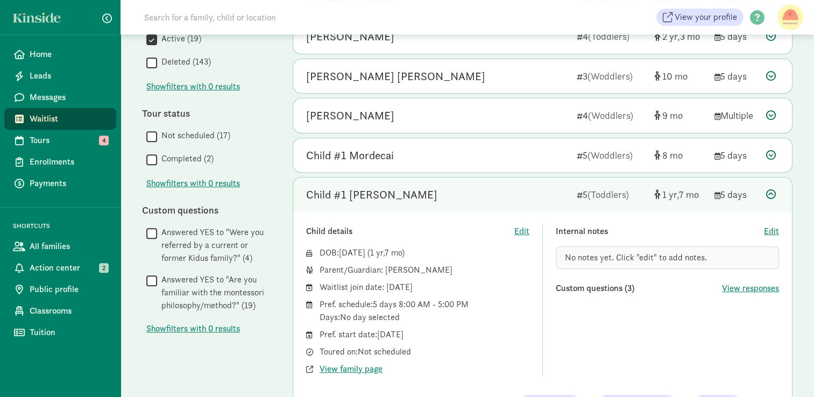
click at [461, 188] on div "Child #1 Swick" at bounding box center [437, 194] width 262 height 17
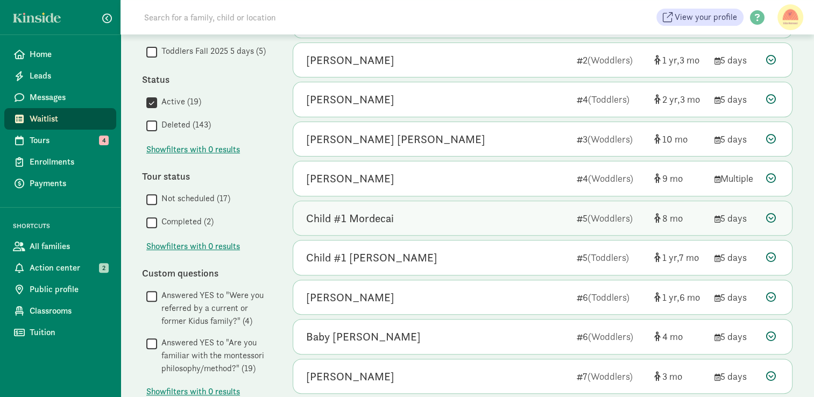
scroll to position [329, 0]
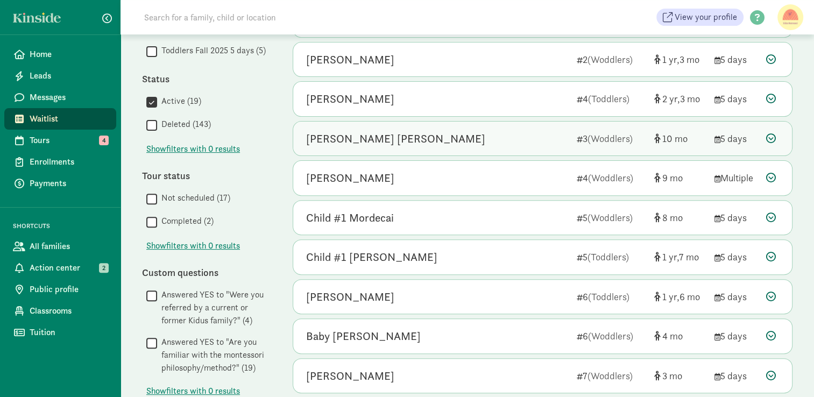
click at [469, 135] on div "[PERSON_NAME] [PERSON_NAME]" at bounding box center [437, 138] width 262 height 17
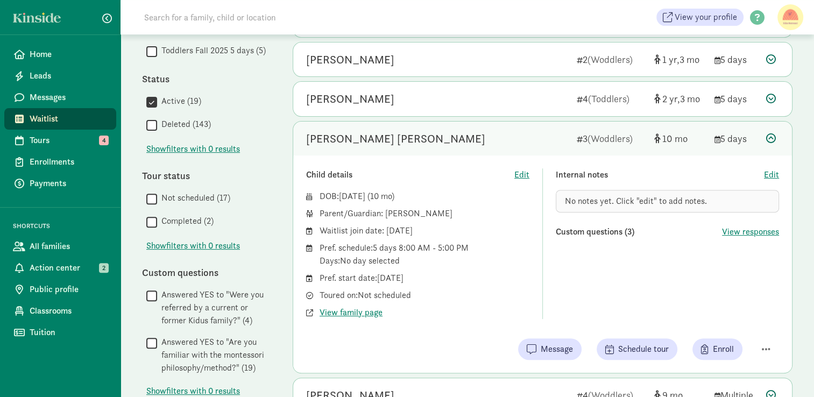
click at [491, 134] on div "[PERSON_NAME] [PERSON_NAME]" at bounding box center [437, 138] width 262 height 17
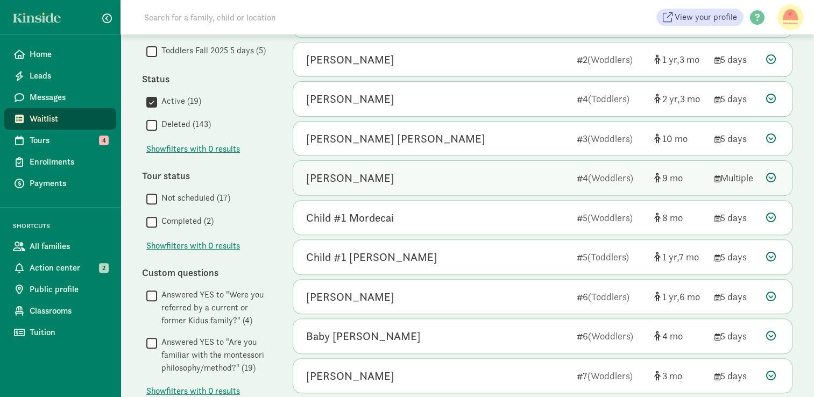
click at [491, 178] on div "June Morton" at bounding box center [437, 177] width 262 height 17
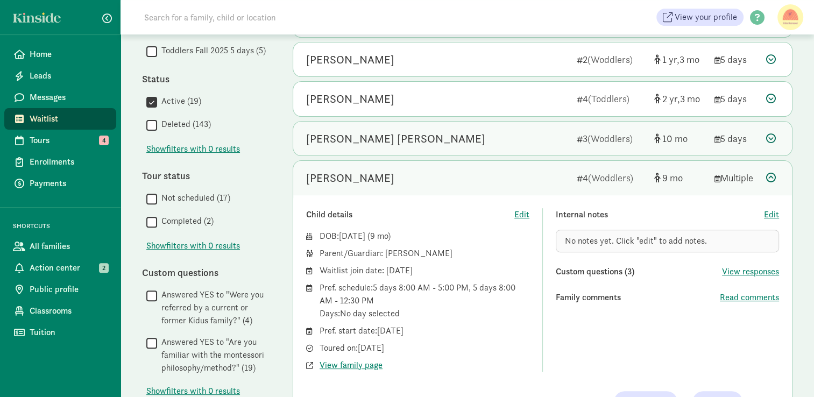
click at [488, 139] on div "[PERSON_NAME] [PERSON_NAME]" at bounding box center [437, 138] width 262 height 17
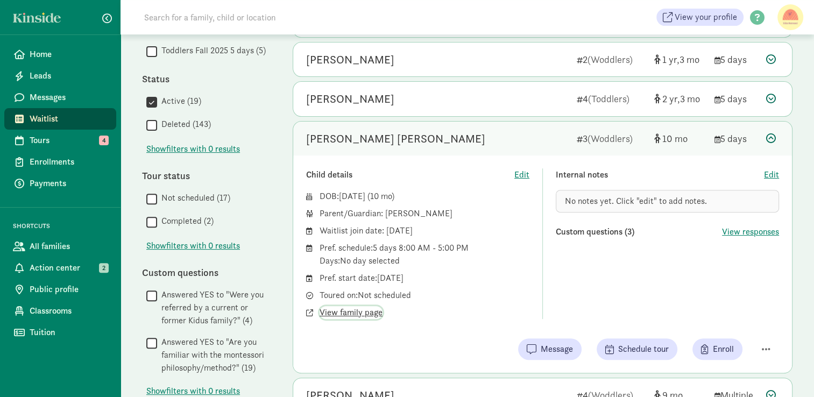
click at [366, 310] on span "View family page" at bounding box center [351, 312] width 63 height 13
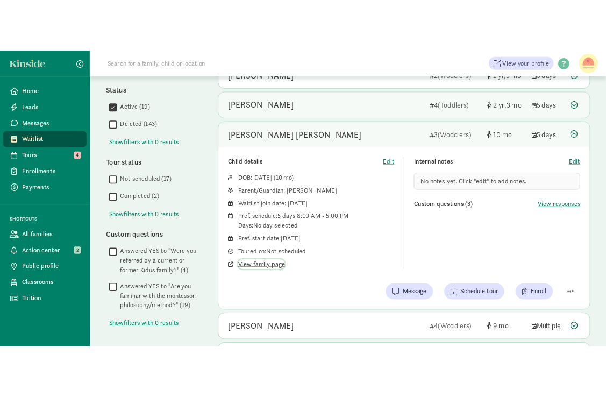
scroll to position [352, 0]
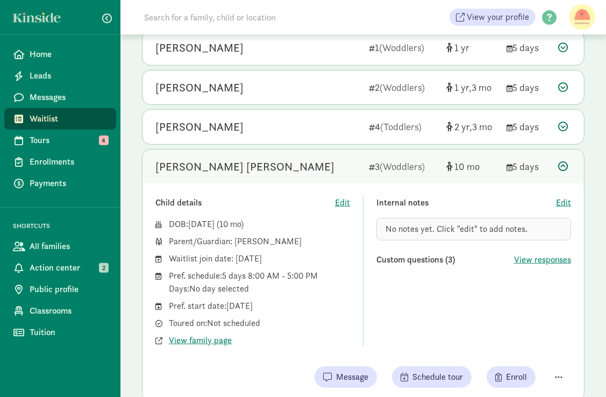
click at [348, 160] on div "[PERSON_NAME] [PERSON_NAME]" at bounding box center [257, 166] width 205 height 17
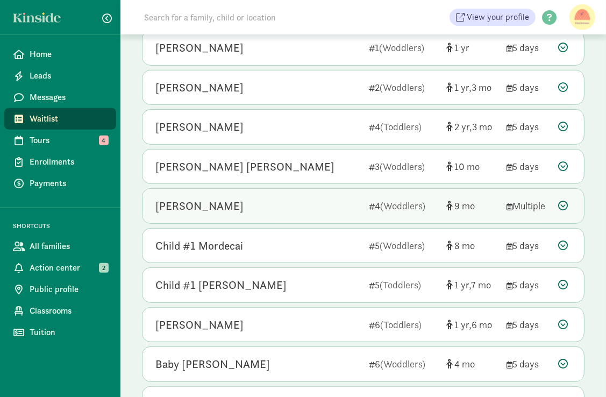
click at [335, 201] on div "June Morton" at bounding box center [257, 205] width 205 height 17
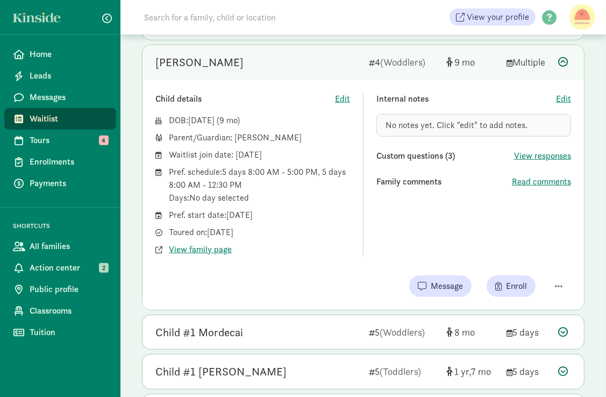
scroll to position [540, 0]
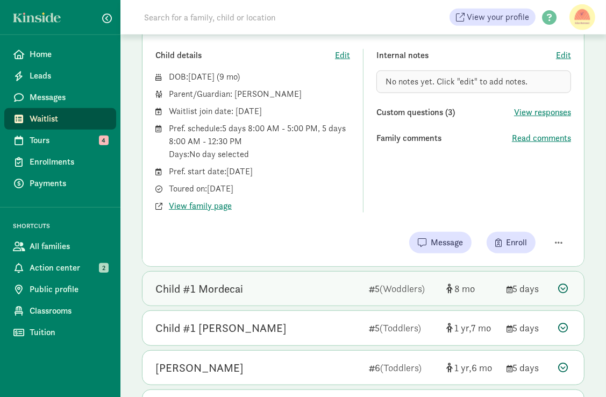
click at [307, 296] on div "Child #1 Mordecai 5 (Woddlers) 8 5 days" at bounding box center [364, 289] width 442 height 34
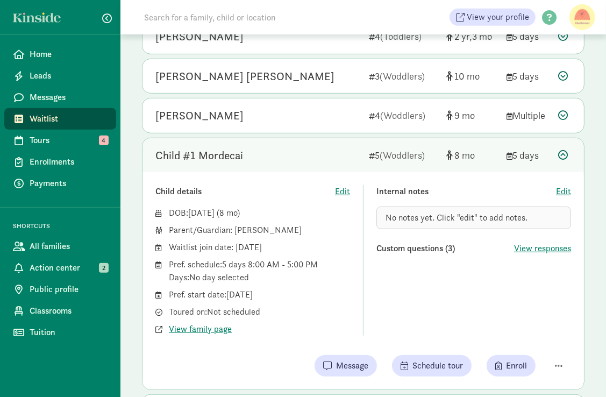
scroll to position [434, 0]
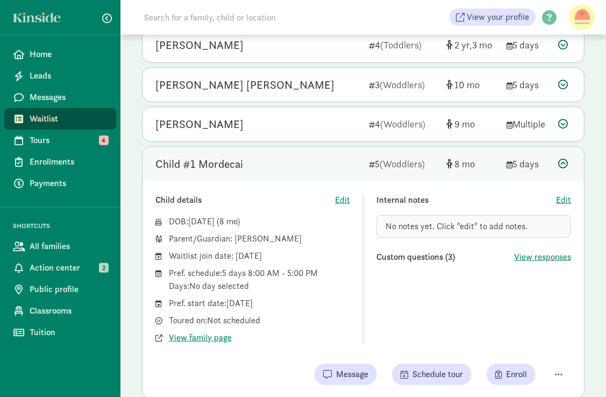
click at [330, 160] on div "Child #1 Mordecai" at bounding box center [257, 163] width 205 height 17
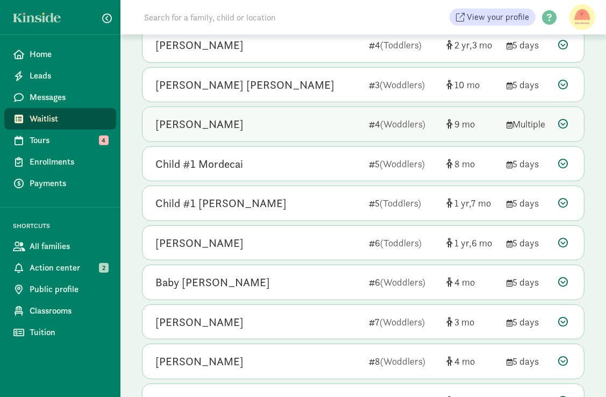
click at [342, 124] on div "June Morton" at bounding box center [257, 124] width 205 height 17
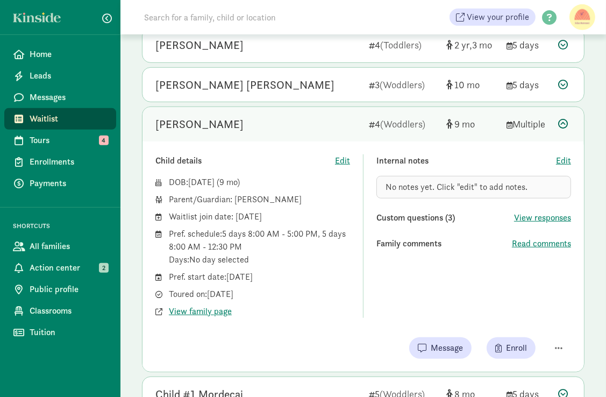
click at [534, 122] on div "Multiple" at bounding box center [528, 124] width 43 height 15
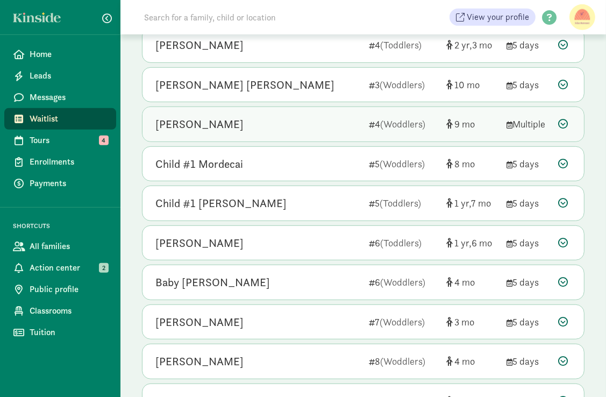
click at [534, 122] on div "Multiple" at bounding box center [528, 124] width 43 height 15
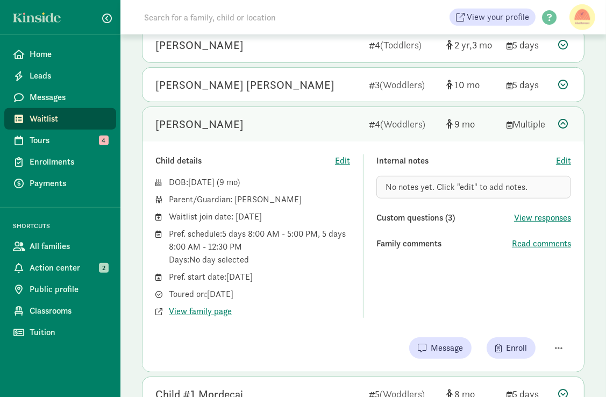
click at [317, 123] on div "June Morton" at bounding box center [257, 124] width 205 height 17
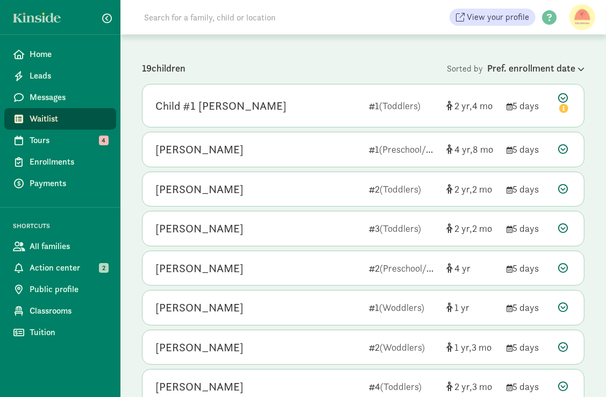
scroll to position [93, 0]
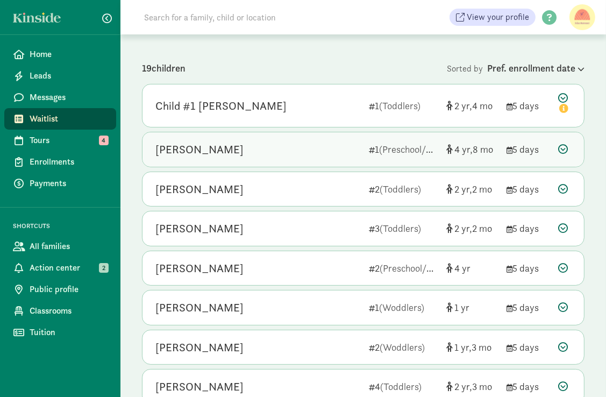
click at [340, 153] on div "Josephine Heath" at bounding box center [257, 149] width 205 height 17
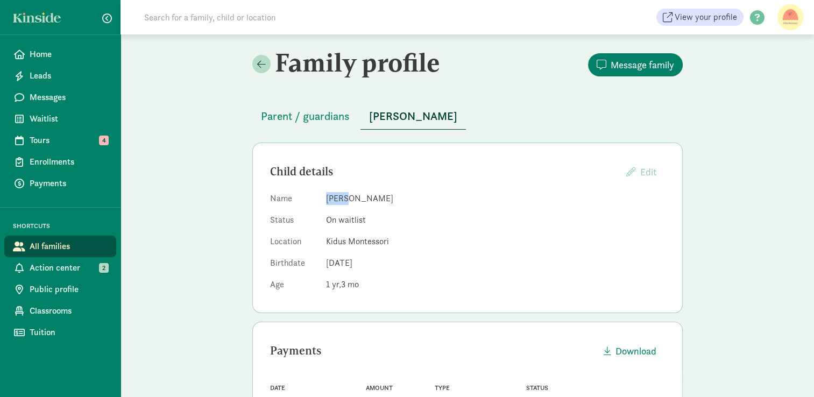
drag, startPoint x: 349, startPoint y: 197, endPoint x: 320, endPoint y: 197, distance: 29.1
click at [320, 197] on dl "Name [PERSON_NAME] Status On waitlist Location Kidus Montessori Birthdate [DEMO…" at bounding box center [467, 243] width 395 height 103
drag, startPoint x: 320, startPoint y: 197, endPoint x: 269, endPoint y: 124, distance: 89.2
click at [269, 124] on span "Parent / guardians" at bounding box center [305, 116] width 89 height 17
drag, startPoint x: 353, startPoint y: 200, endPoint x: 328, endPoint y: 198, distance: 25.9
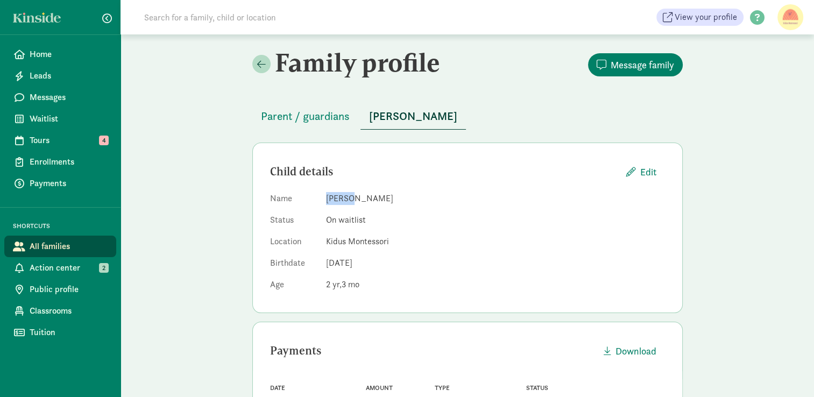
click at [328, 198] on dd "Daphne Barber" at bounding box center [495, 198] width 339 height 13
copy dd "Daphne"
click at [339, 115] on span "Parent / guardians" at bounding box center [305, 116] width 89 height 17
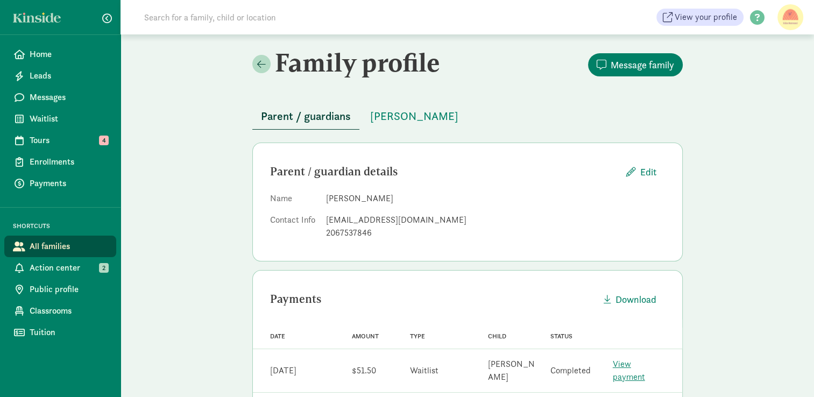
drag, startPoint x: 386, startPoint y: 195, endPoint x: 325, endPoint y: 195, distance: 60.8
click at [326, 195] on dd "Sophia Jeannot" at bounding box center [495, 198] width 339 height 13
copy dd "Sophia Jeannot"
click at [389, 119] on span "Daphne Barber" at bounding box center [414, 116] width 88 height 17
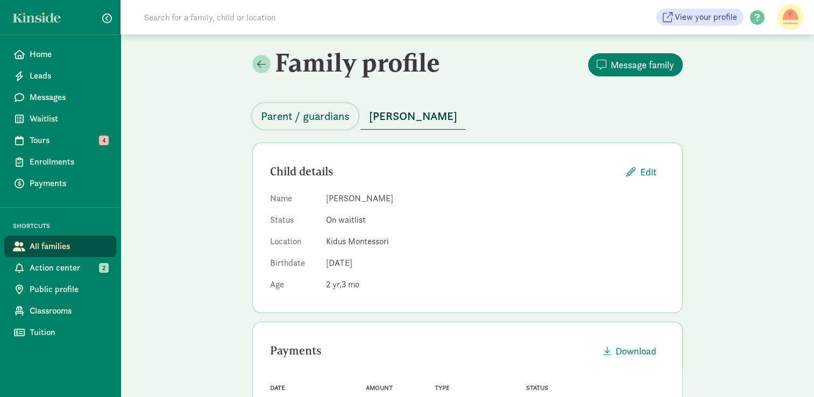
click at [343, 112] on span "Parent / guardians" at bounding box center [305, 116] width 89 height 17
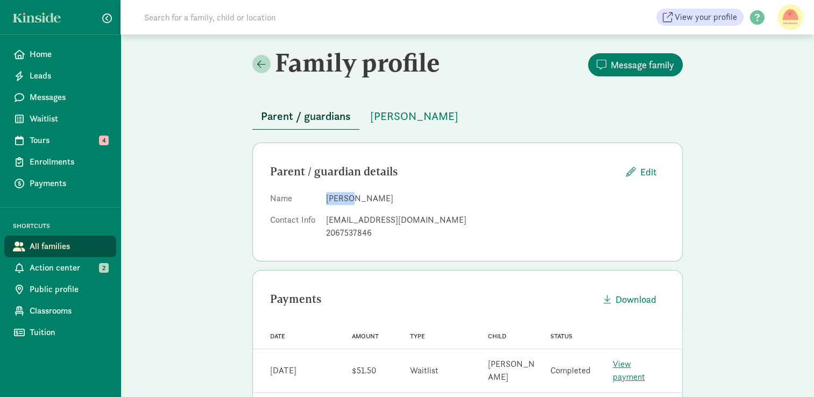
drag, startPoint x: 350, startPoint y: 198, endPoint x: 325, endPoint y: 195, distance: 25.0
click at [326, 195] on dd "Sophia Jeannot" at bounding box center [495, 198] width 339 height 13
copy dd "Sophia"
drag, startPoint x: 425, startPoint y: 220, endPoint x: 321, endPoint y: 224, distance: 104.5
click at [321, 224] on dl "Name Sophia Jeannot Contact Info sophiajeannot@gmail.com 2067537846" at bounding box center [467, 218] width 395 height 52
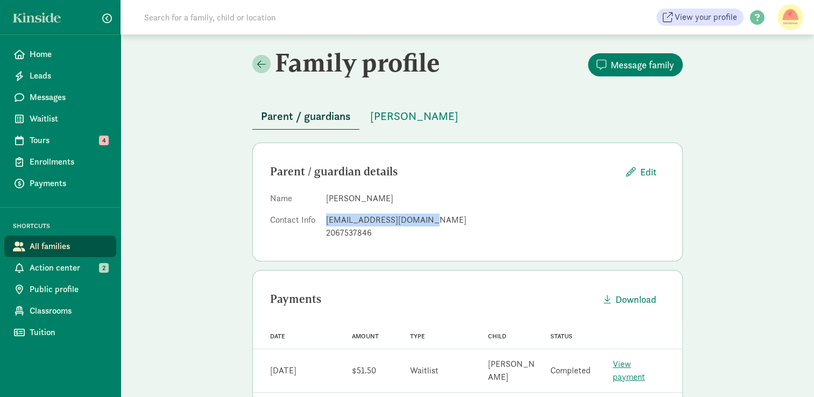
copy dl "sophiajeannot@gmail.com"
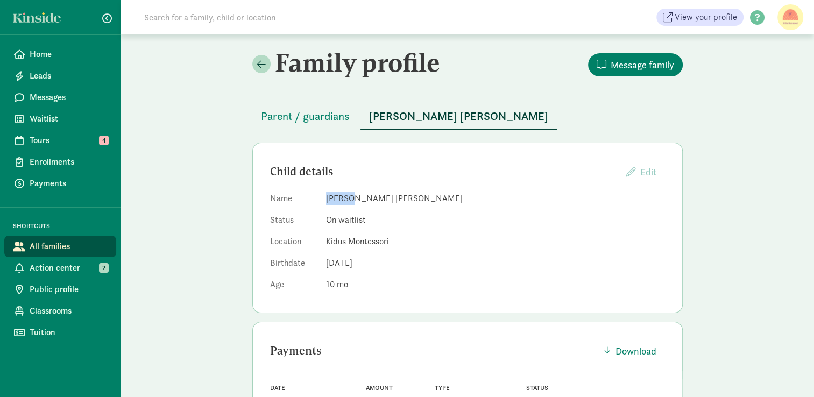
drag, startPoint x: 347, startPoint y: 200, endPoint x: 323, endPoint y: 200, distance: 24.2
click at [323, 200] on dl "Name [PERSON_NAME] [PERSON_NAME] Status On waitlist Location Kidus Montessori B…" at bounding box center [467, 243] width 395 height 103
copy dd "Jasper"
click at [324, 111] on span "Parent / guardians" at bounding box center [305, 116] width 89 height 17
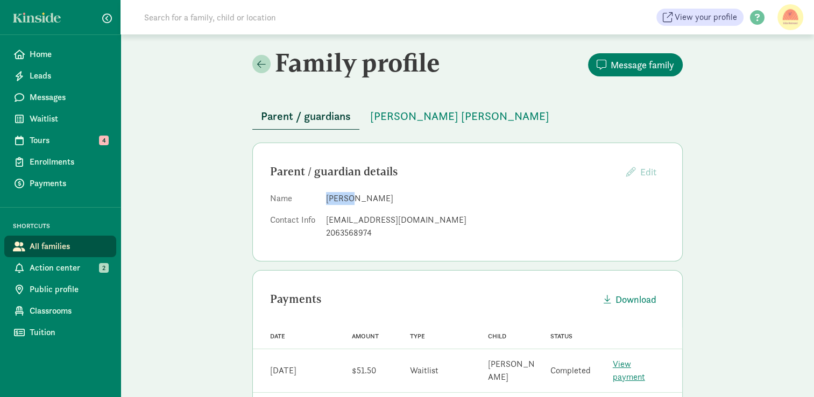
drag, startPoint x: 351, startPoint y: 200, endPoint x: 325, endPoint y: 200, distance: 25.3
click at [326, 200] on dd "[PERSON_NAME]" at bounding box center [495, 198] width 339 height 13
copy dd "Bryony"
drag, startPoint x: 426, startPoint y: 218, endPoint x: 318, endPoint y: 213, distance: 108.3
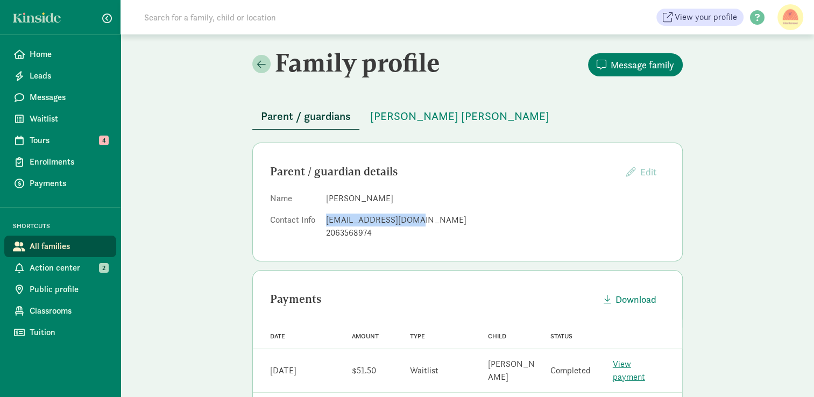
click at [318, 213] on dl "Name [PERSON_NAME] Contact Info [EMAIL_ADDRESS][DOMAIN_NAME] 2063568974" at bounding box center [467, 218] width 395 height 52
copy dl "[EMAIL_ADDRESS][DOMAIN_NAME]"
click at [318, 213] on dl "Name [PERSON_NAME] Contact Info [EMAIL_ADDRESS][DOMAIN_NAME] 2063568974" at bounding box center [467, 218] width 395 height 52
